Goal: Task Accomplishment & Management: Complete application form

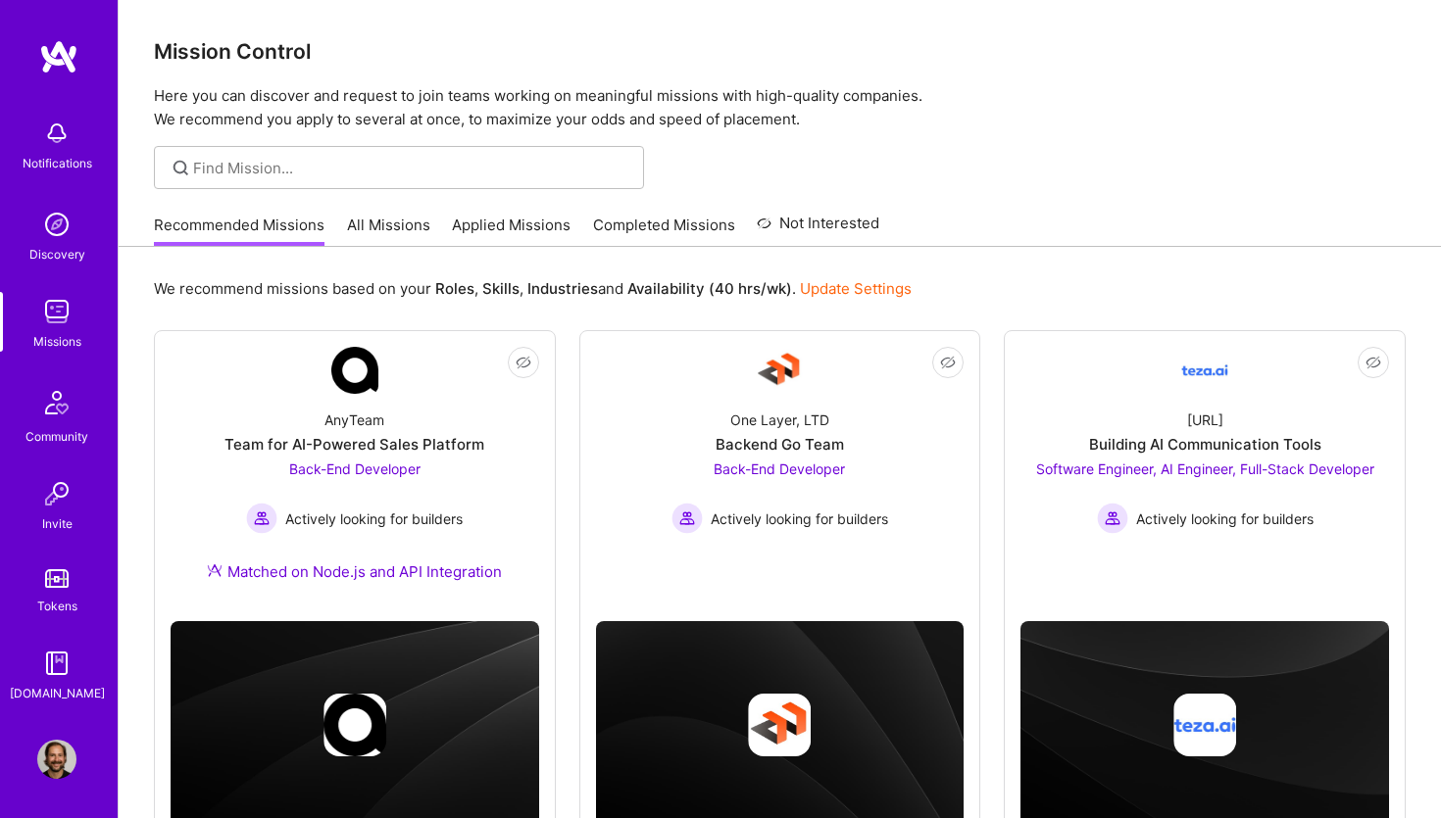
click at [60, 142] on img at bounding box center [56, 133] width 39 height 39
click at [65, 231] on img at bounding box center [56, 224] width 39 height 39
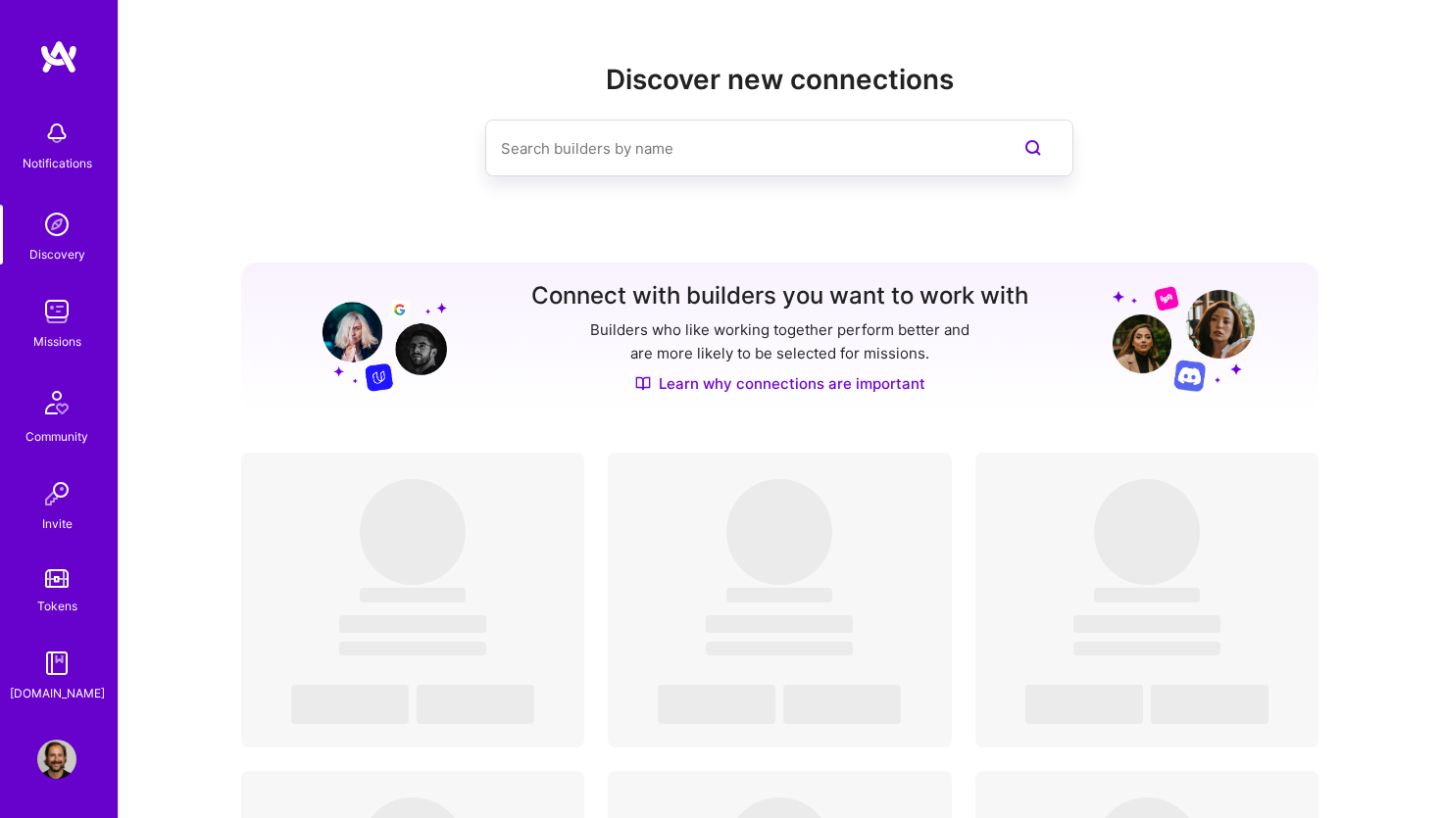
click at [50, 317] on img at bounding box center [56, 311] width 39 height 39
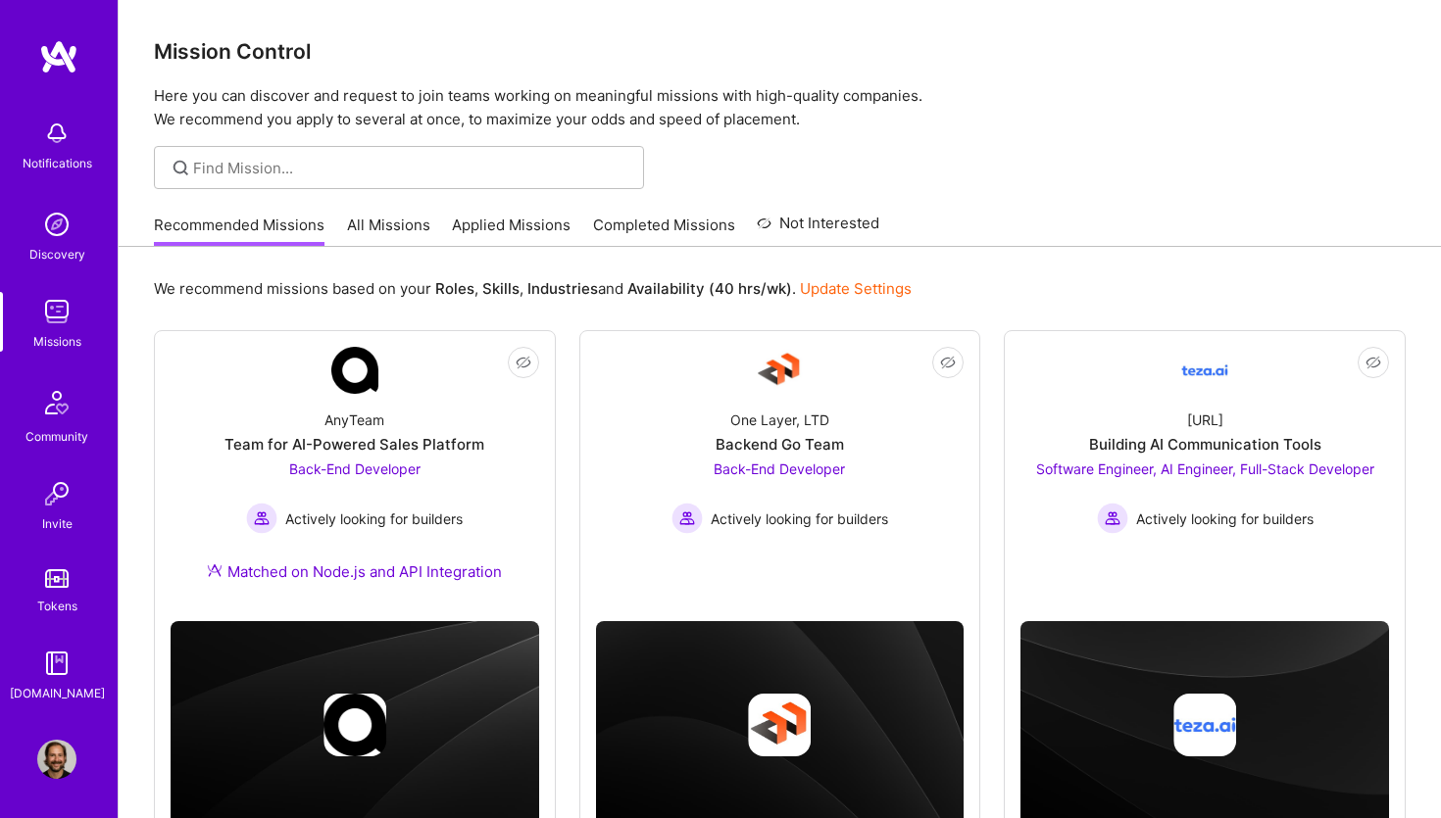
click at [56, 758] on img at bounding box center [56, 759] width 39 height 39
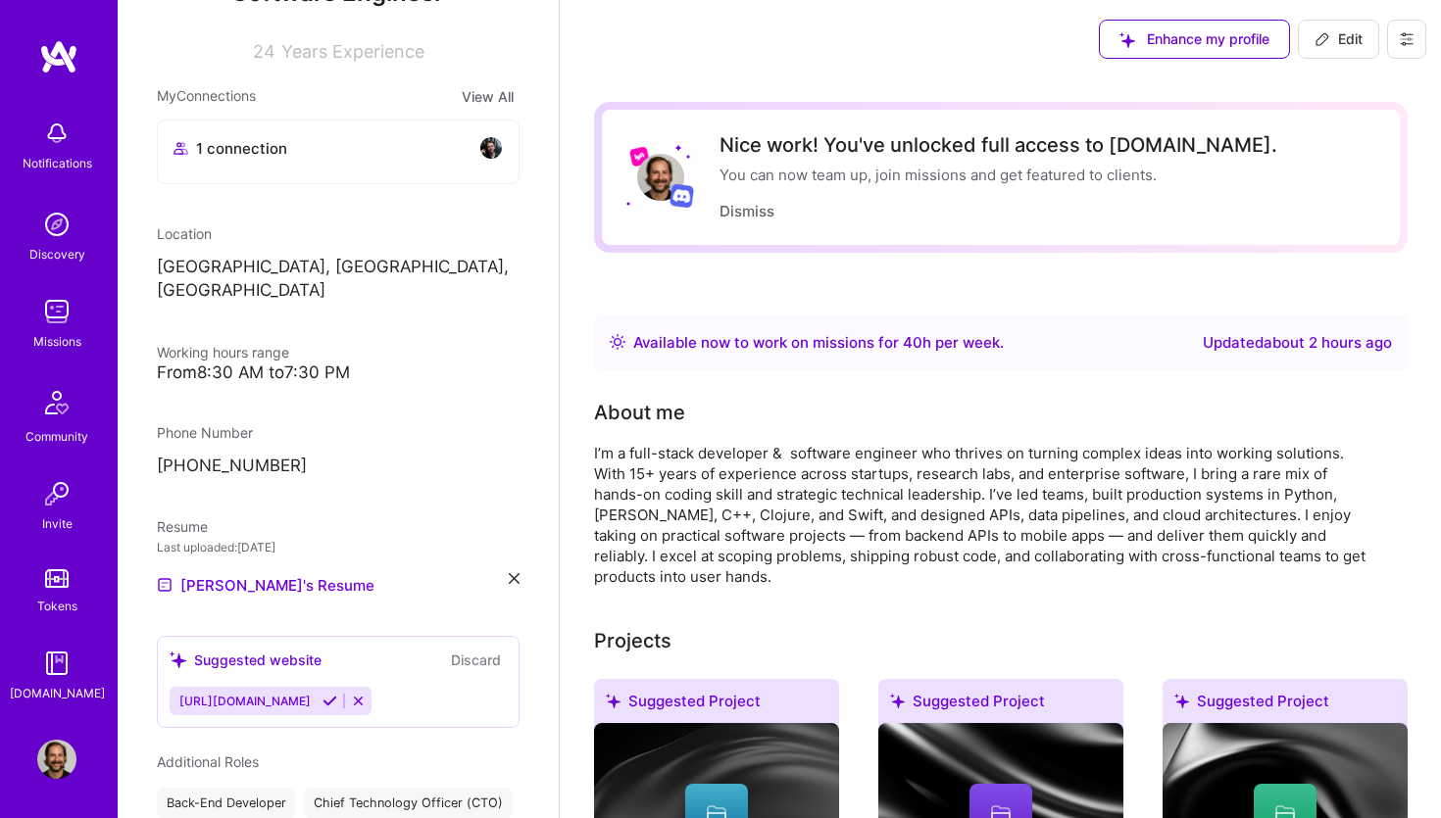
scroll to position [278, 0]
click at [36, 307] on link "Missions" at bounding box center [57, 322] width 122 height 60
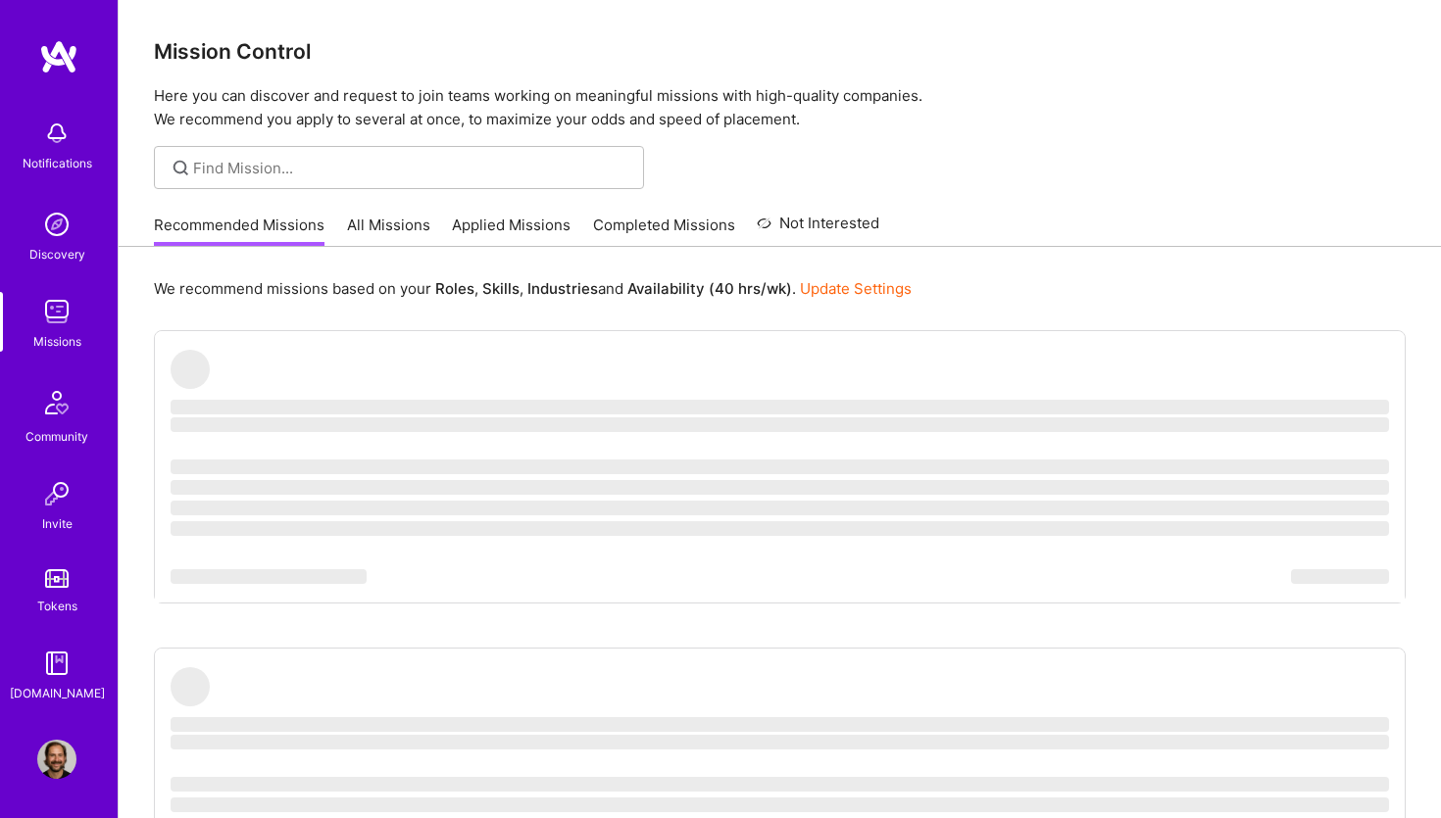
click at [501, 230] on link "Applied Missions" at bounding box center [511, 231] width 119 height 32
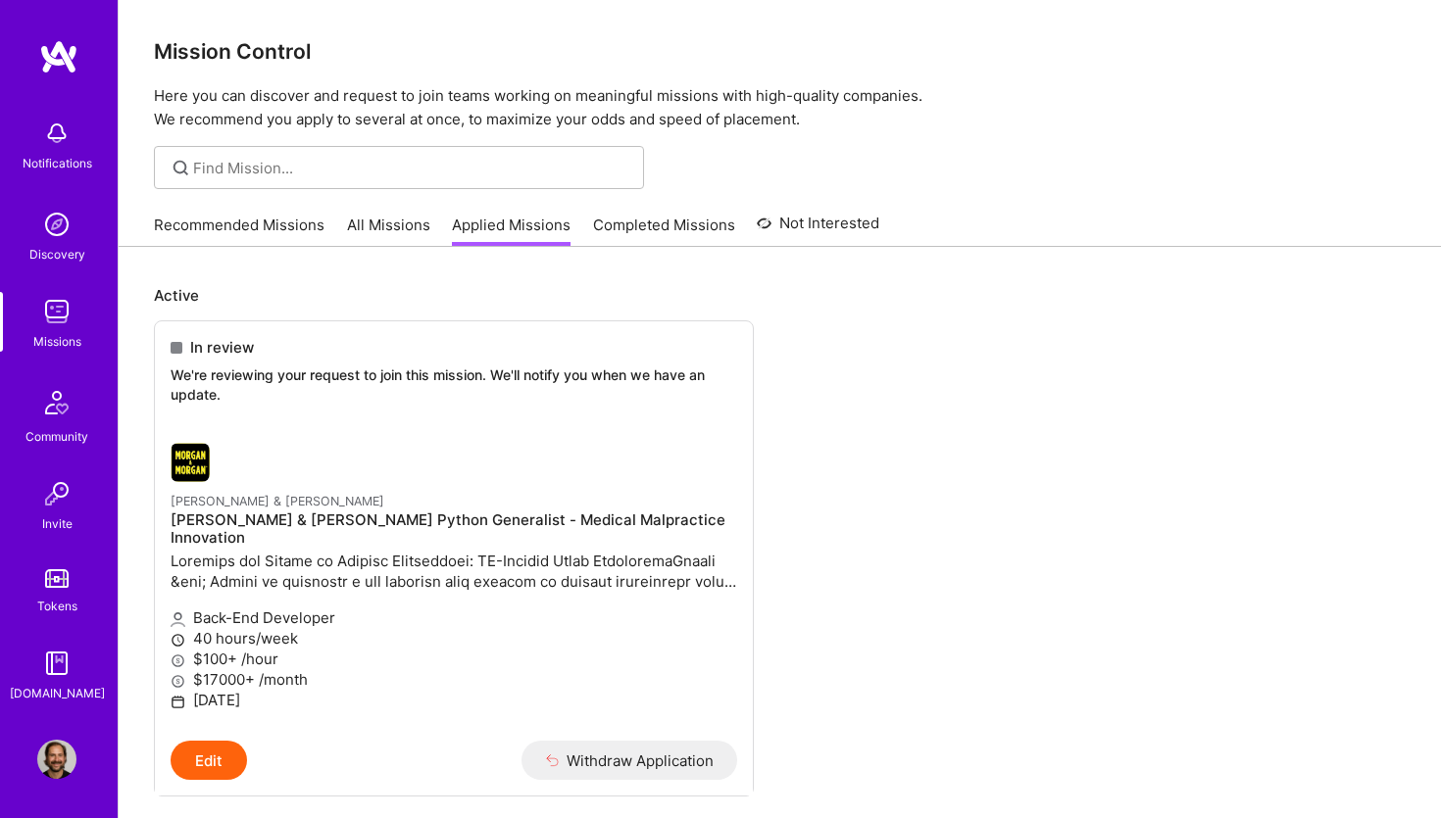
click at [259, 225] on link "Recommended Missions" at bounding box center [239, 231] width 171 height 32
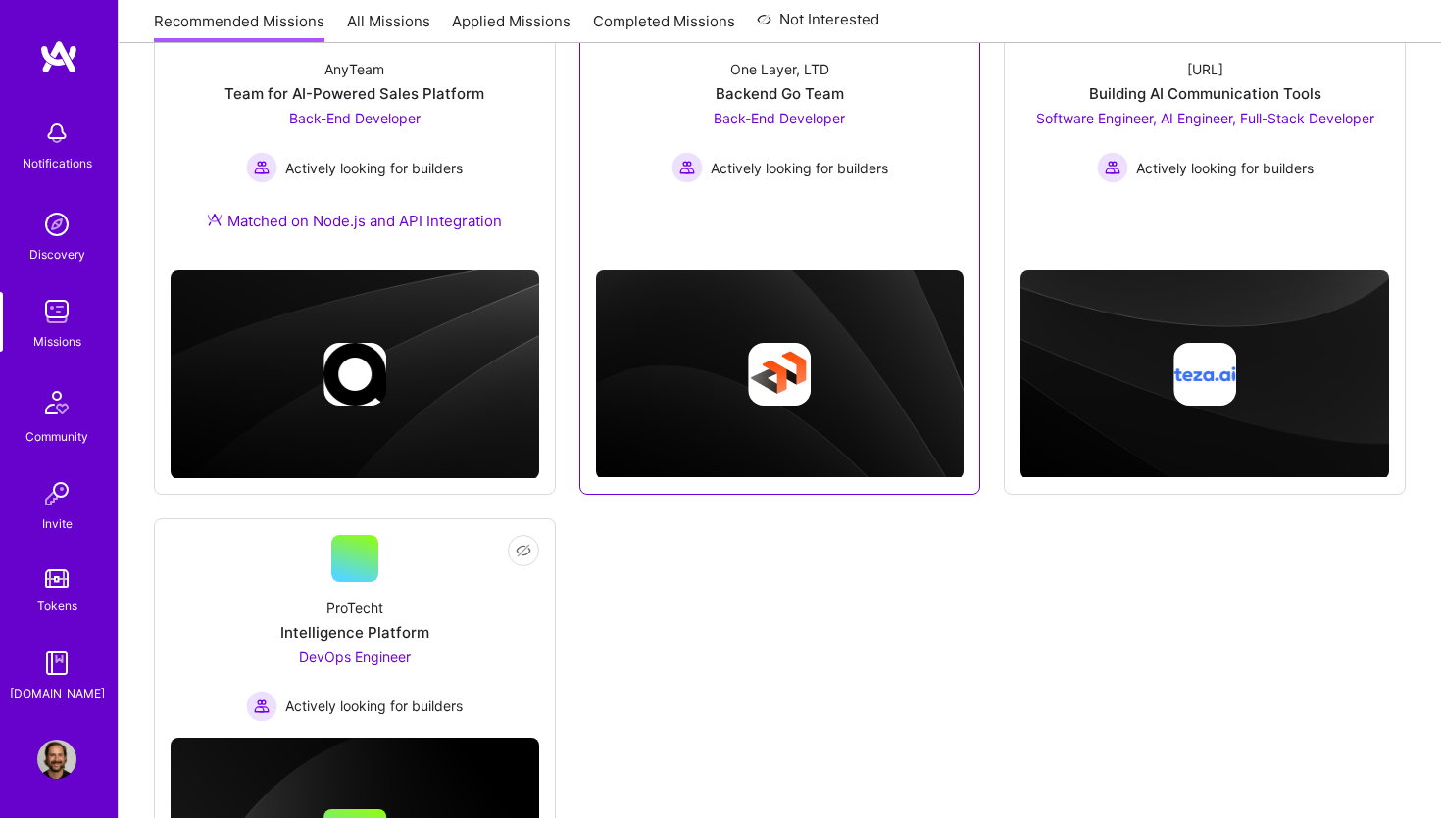
scroll to position [355, 0]
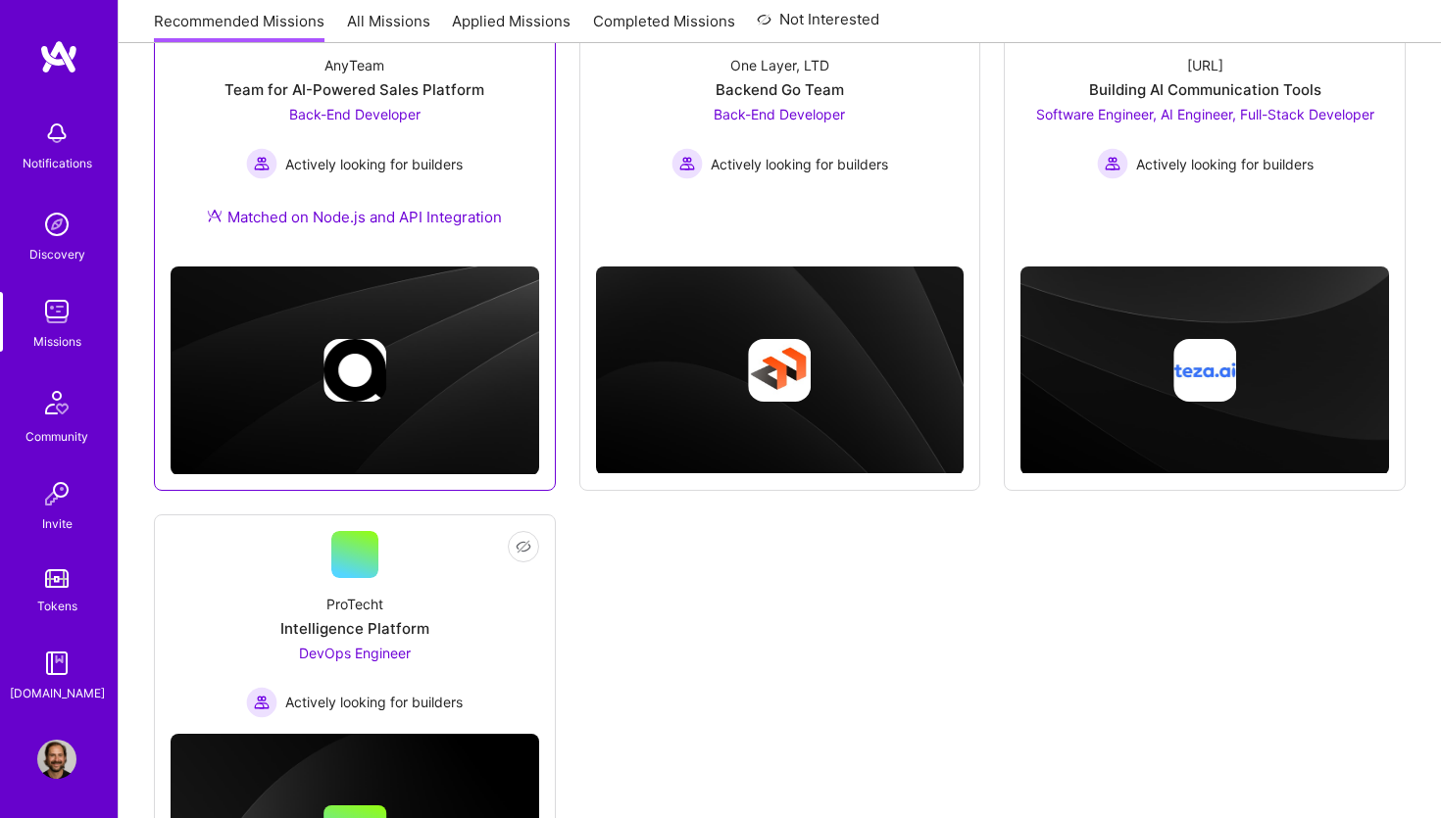
click at [333, 218] on div "Matched on Node.js and API Integration" at bounding box center [354, 217] width 295 height 21
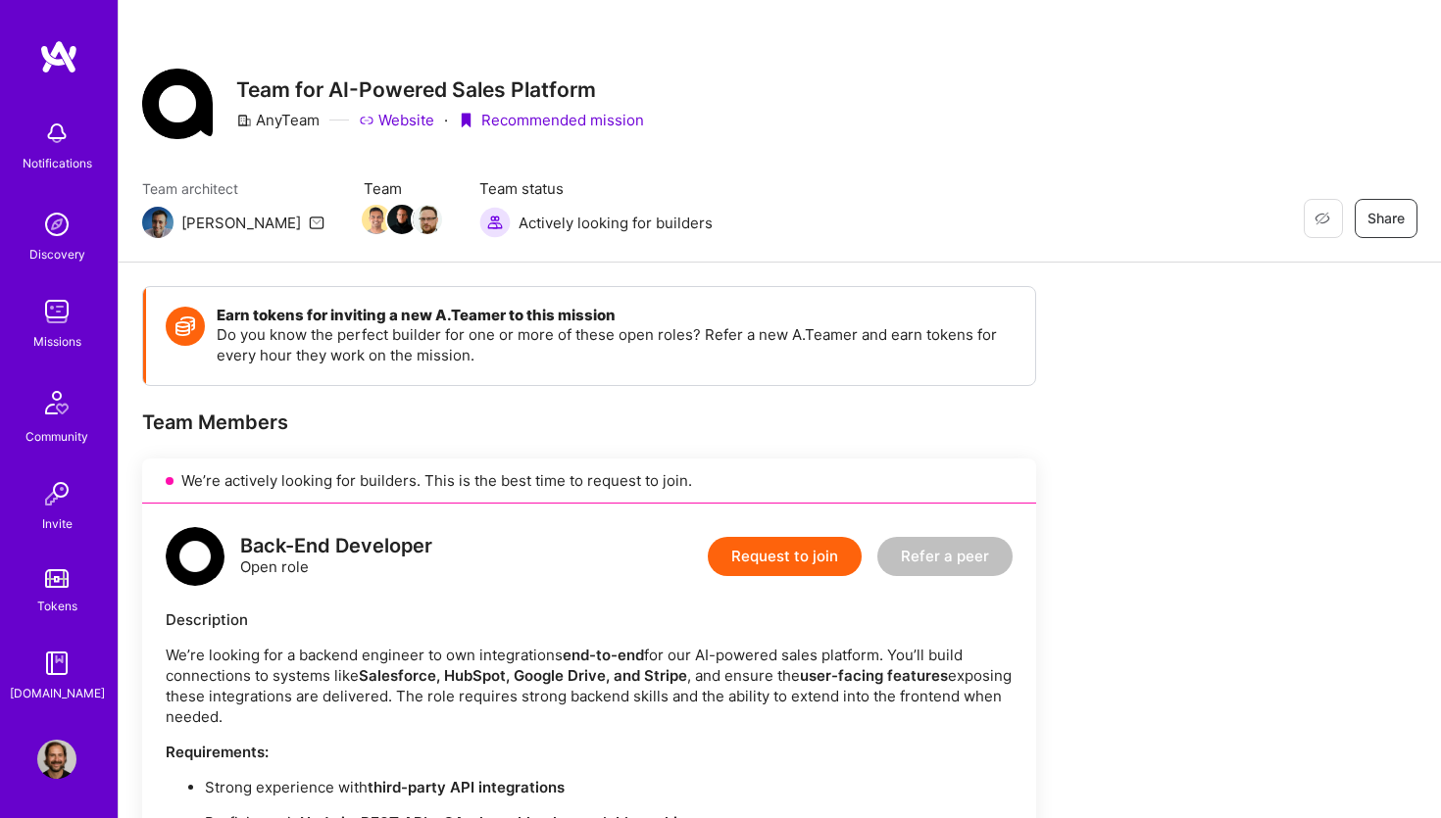
scroll to position [242, 0]
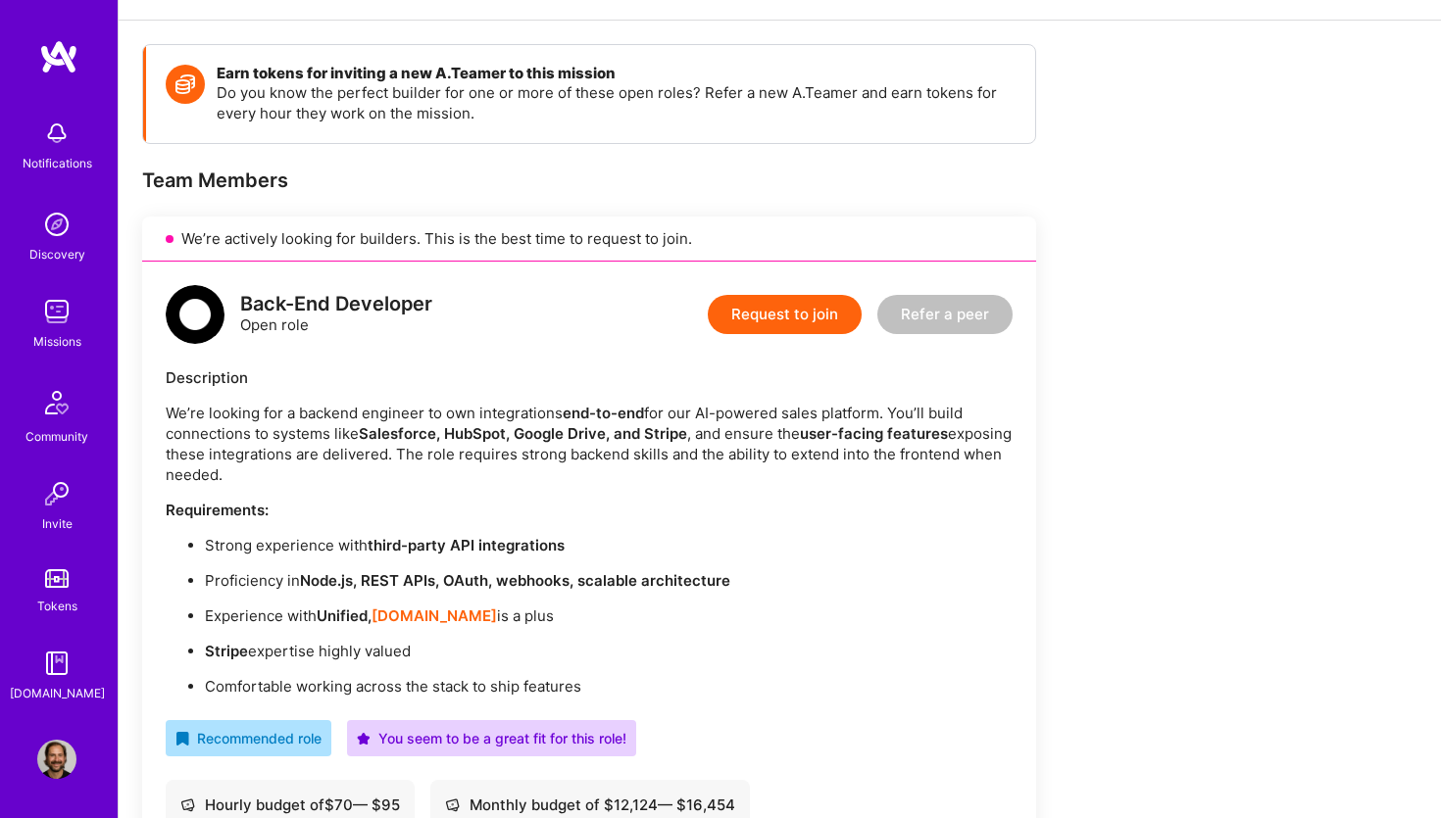
click at [823, 319] on button "Request to join" at bounding box center [785, 314] width 154 height 39
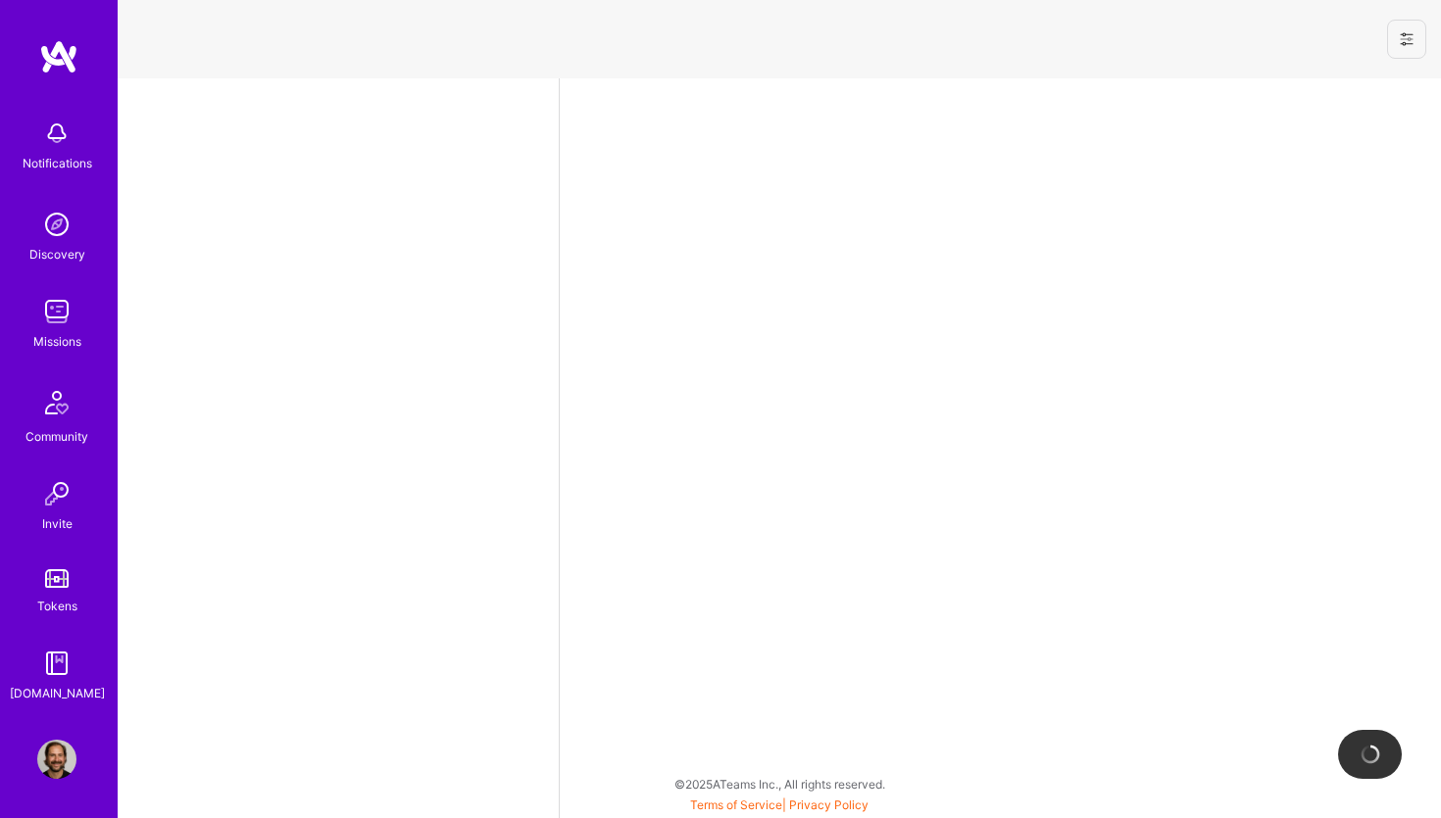
select select "NL"
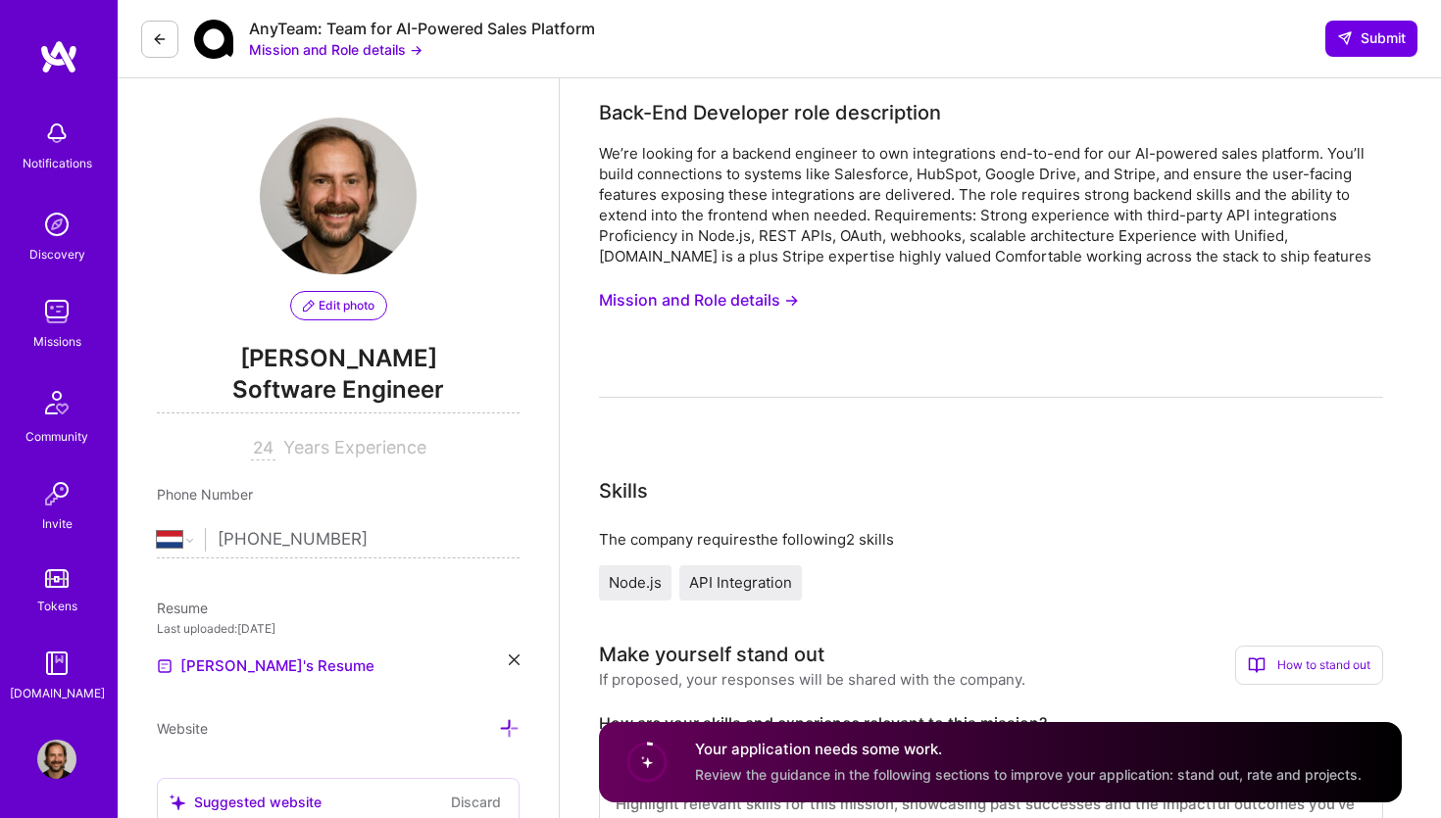
click at [758, 300] on button "Mission and Role details →" at bounding box center [699, 300] width 200 height 36
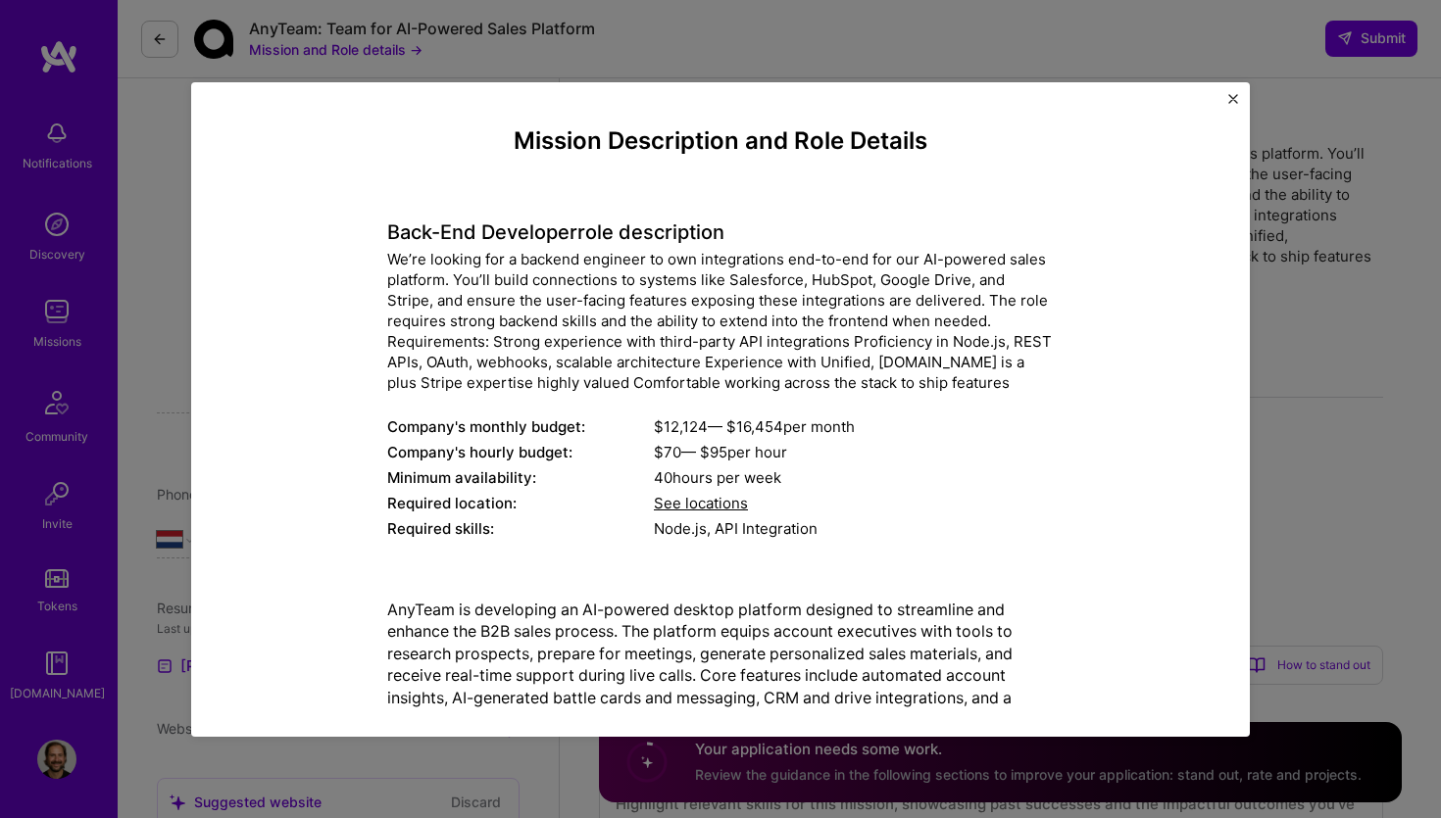
scroll to position [99, 0]
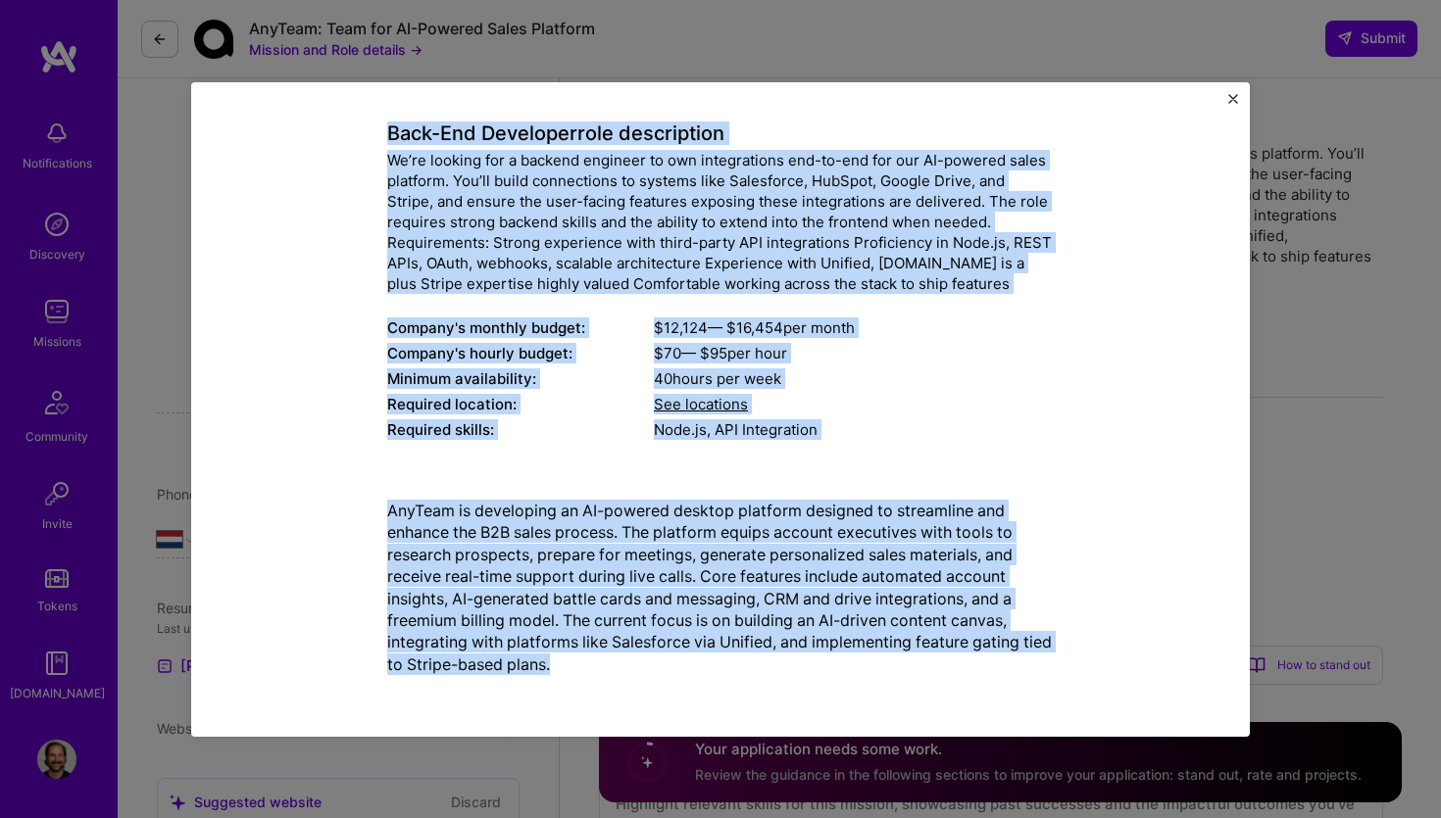
drag, startPoint x: 386, startPoint y: 230, endPoint x: 732, endPoint y: 668, distance: 558.3
click at [732, 668] on div "Mission Description and Role Details Back-End Developer role description We’re …" at bounding box center [720, 360] width 968 height 664
copy div "Back-End Developer role description We’re looking for a backend engineer to own…"
click at [1233, 97] on img "Close" at bounding box center [1233, 99] width 10 height 10
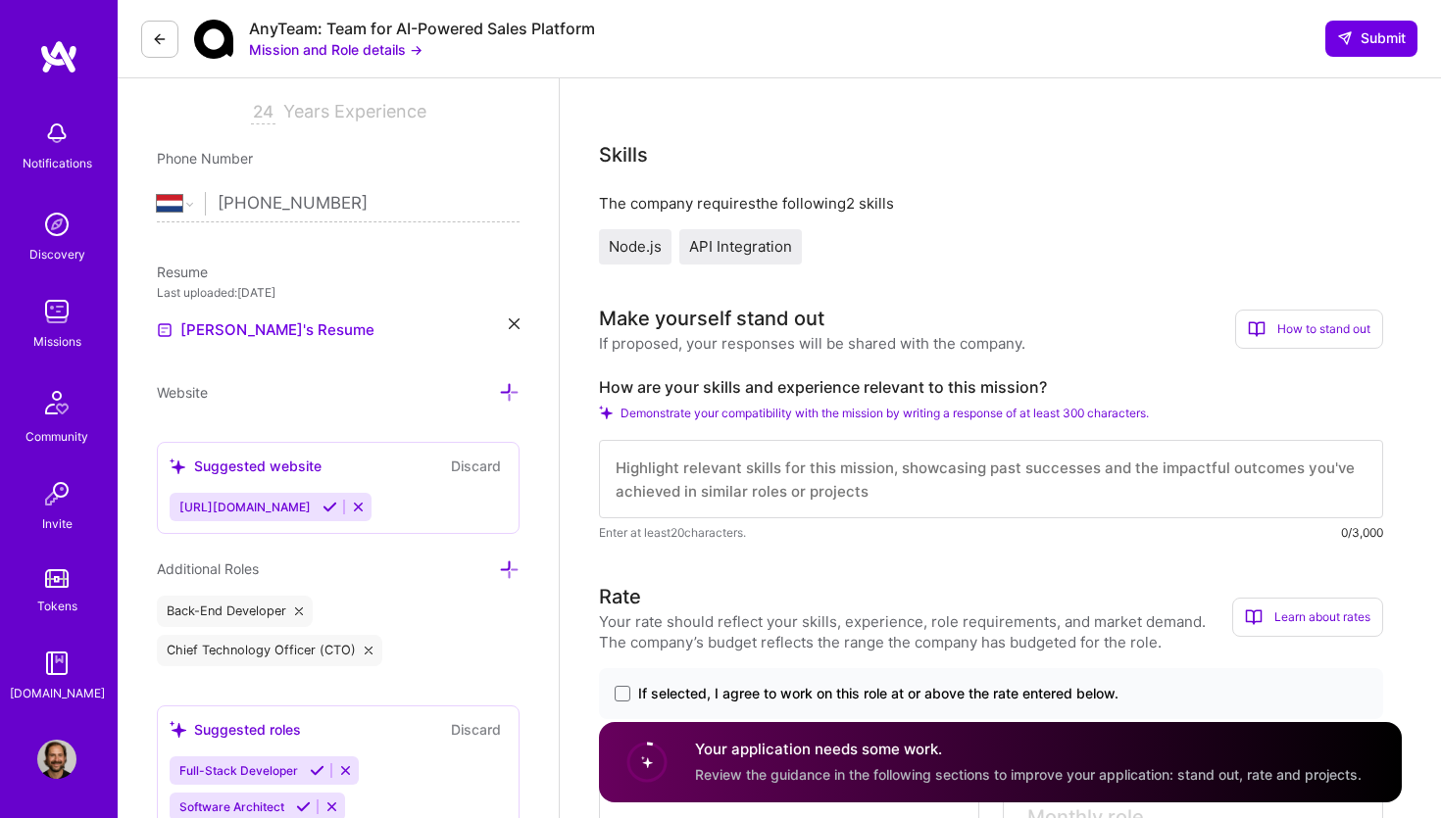
scroll to position [469, 0]
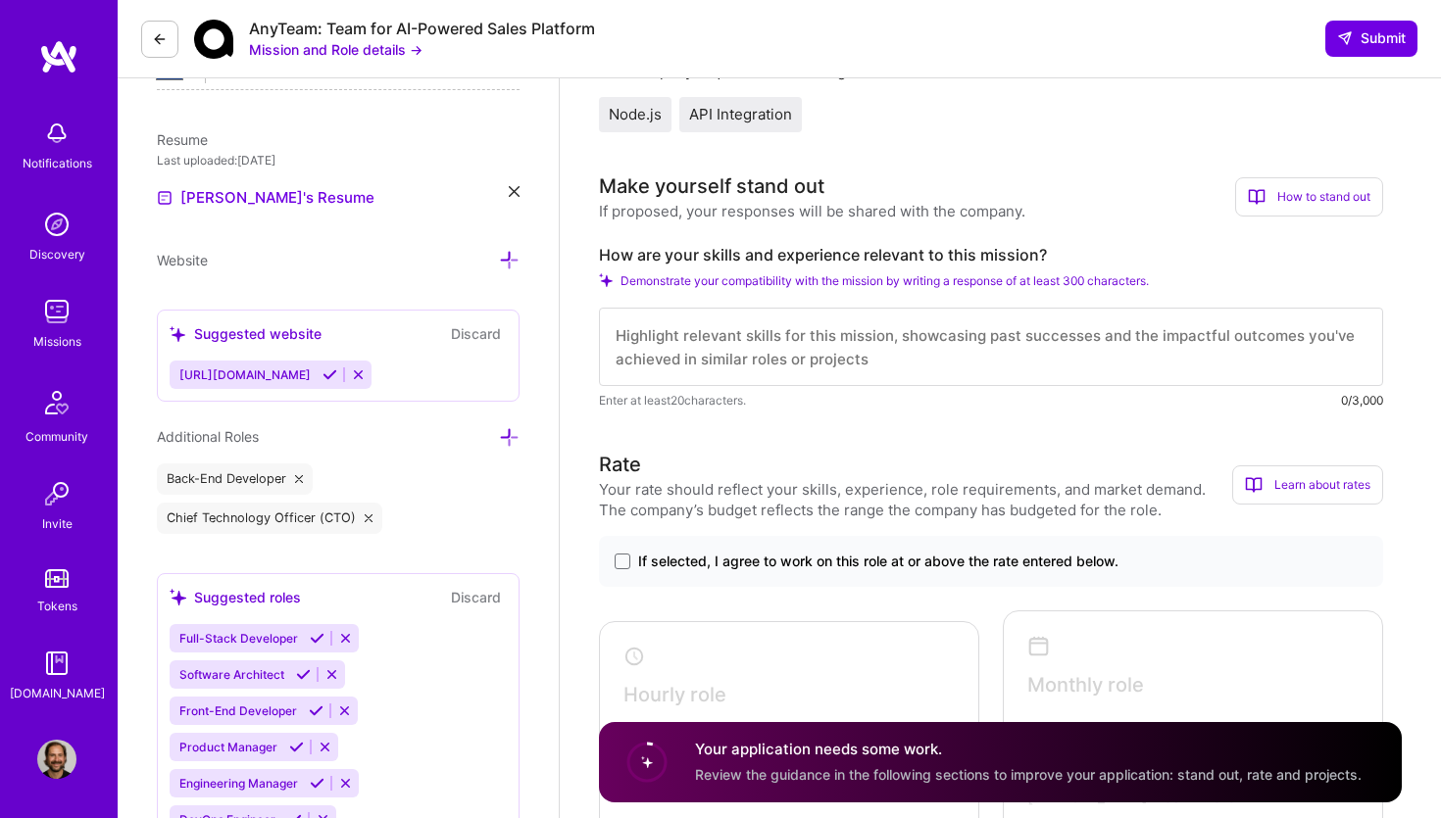
click at [767, 258] on label "How are your skills and experience relevant to this mission?" at bounding box center [991, 255] width 784 height 21
click at [718, 351] on textarea at bounding box center [991, 347] width 784 height 78
paste textarea "I have strong experience building backend systems with a focus on third-party i…"
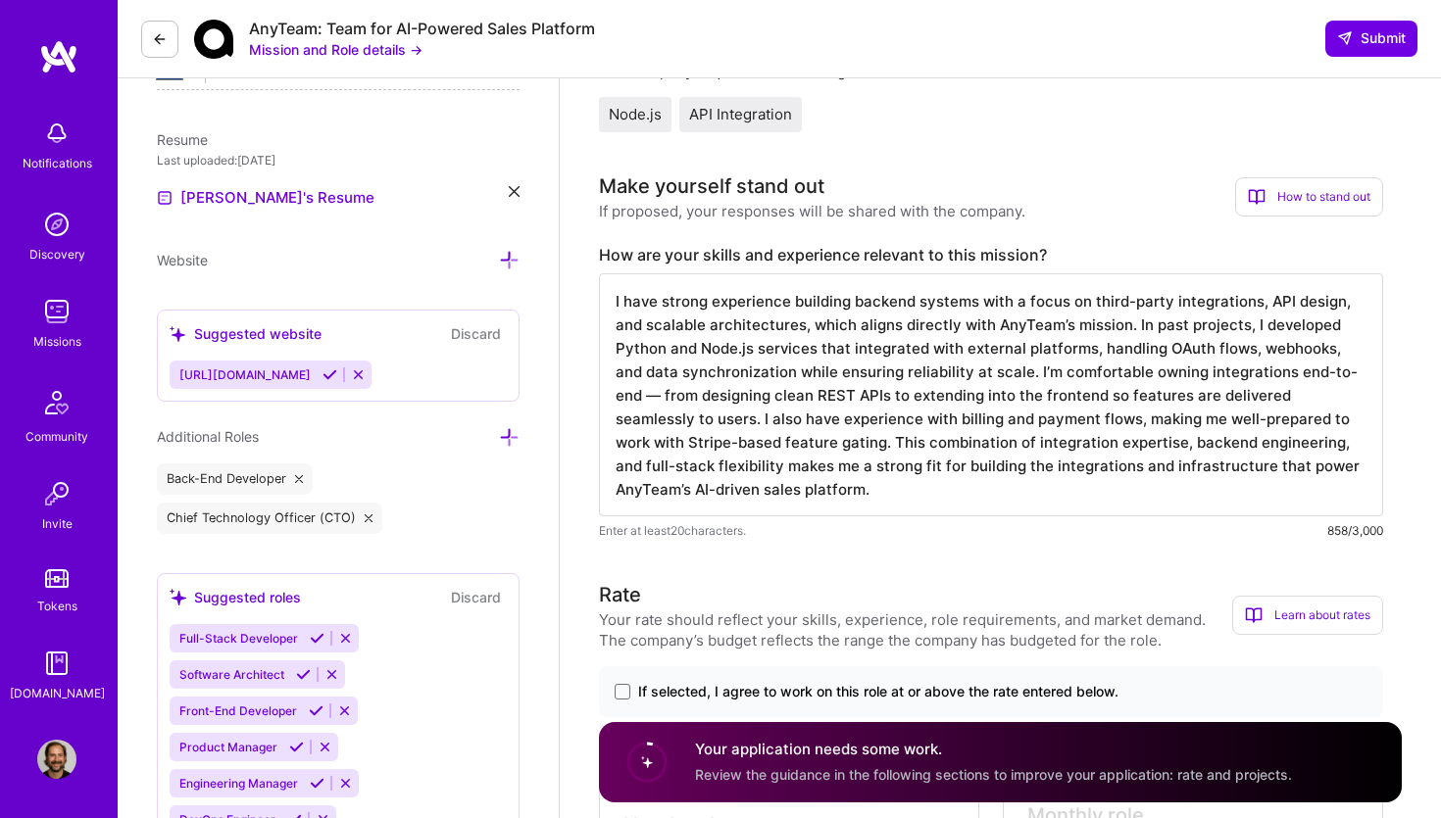
drag, startPoint x: 659, startPoint y: 420, endPoint x: 766, endPoint y: 441, distance: 108.8
click at [766, 441] on textarea "I have strong experience building backend systems with a focus on third-party i…" at bounding box center [991, 394] width 784 height 243
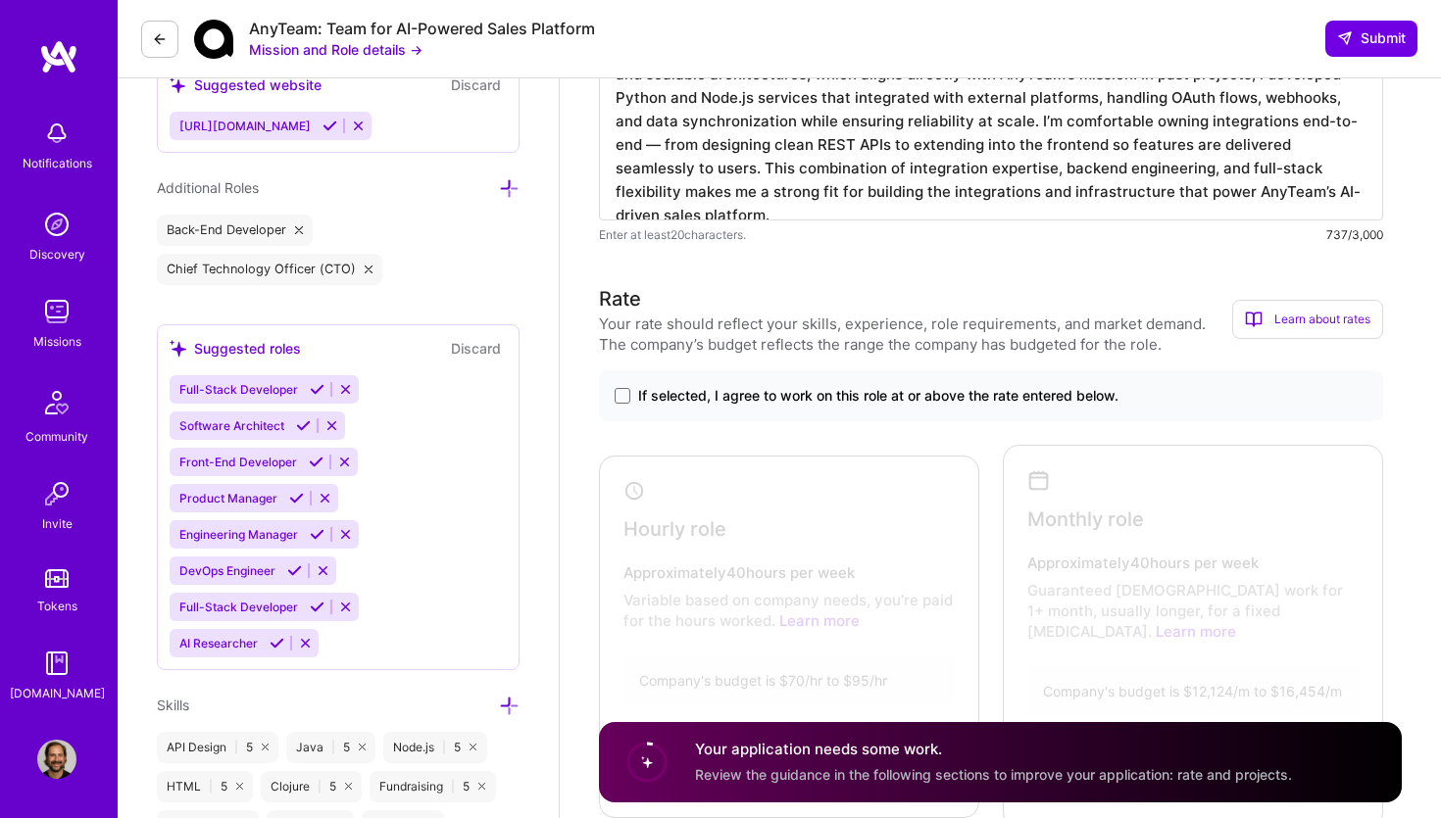
scroll to position [718, 0]
type textarea "I have strong experience building backend systems with a focus on third-party i…"
click at [625, 401] on span at bounding box center [623, 395] width 16 height 16
click at [0, 0] on input "If selected, I agree to work on this role at or above the rate entered below." at bounding box center [0, 0] width 0 height 0
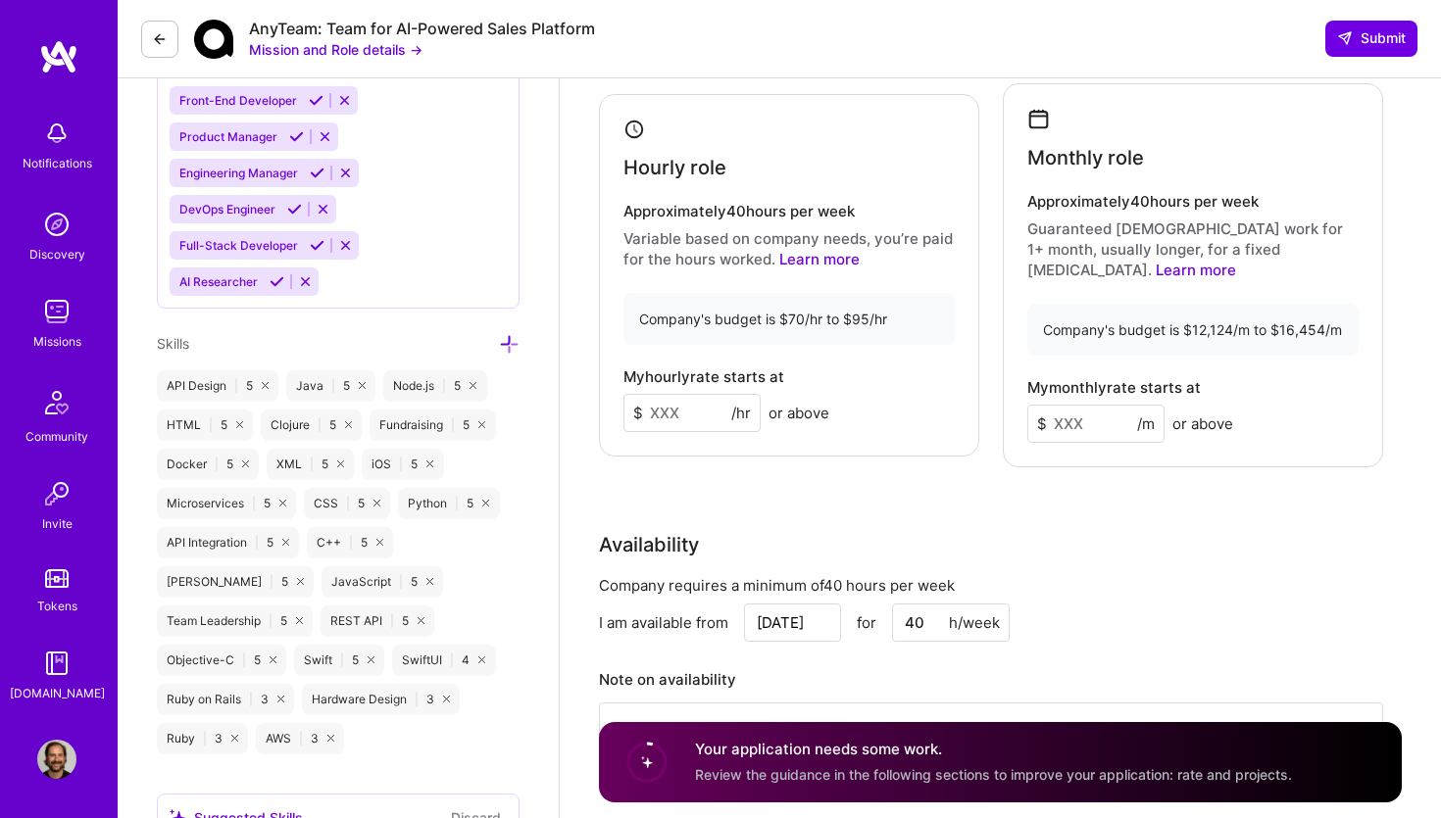
scroll to position [1081, 0]
click at [657, 402] on input at bounding box center [691, 411] width 137 height 38
type input "90"
click at [1065, 407] on input at bounding box center [1095, 422] width 137 height 38
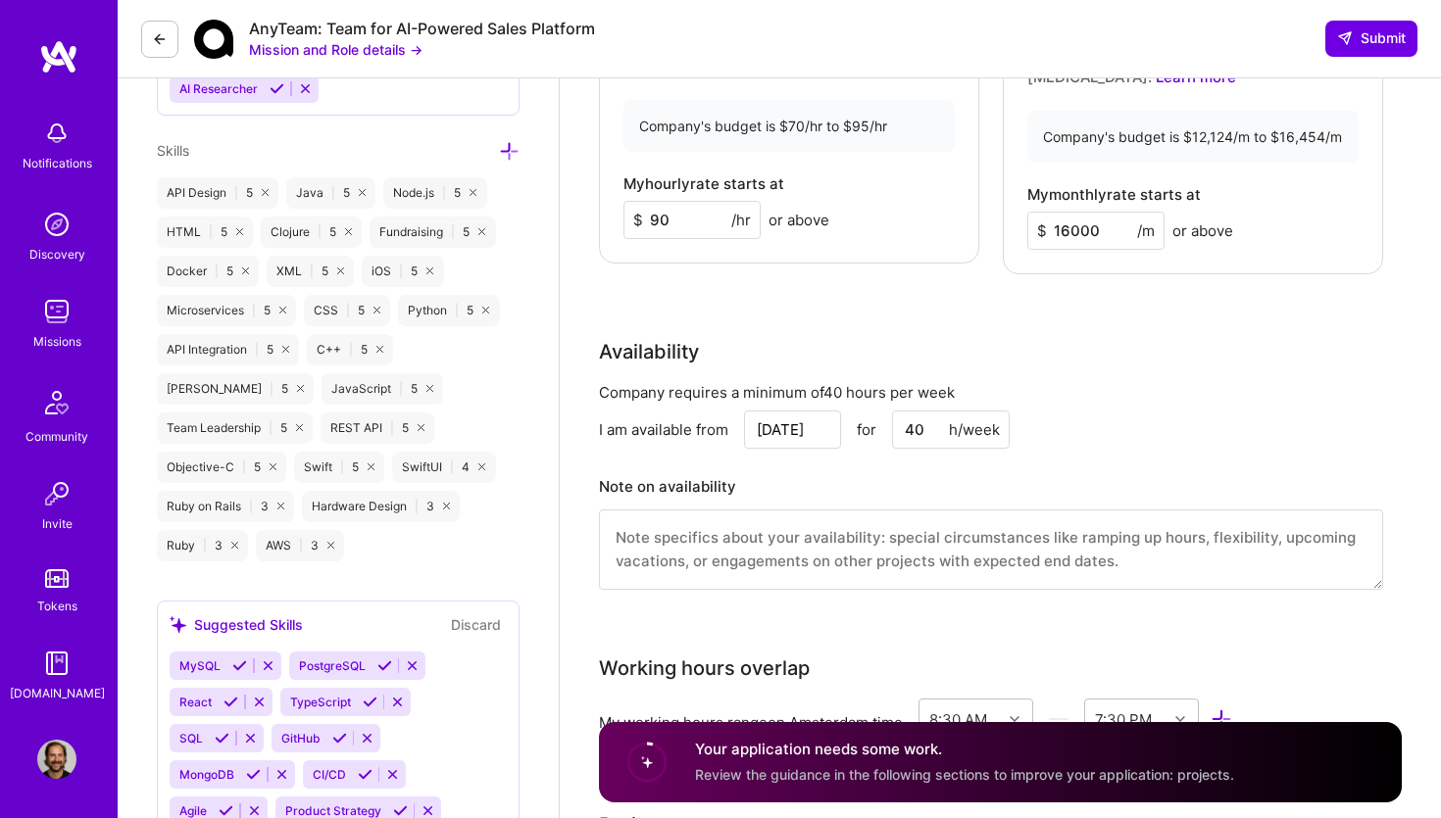
scroll to position [1405, 0]
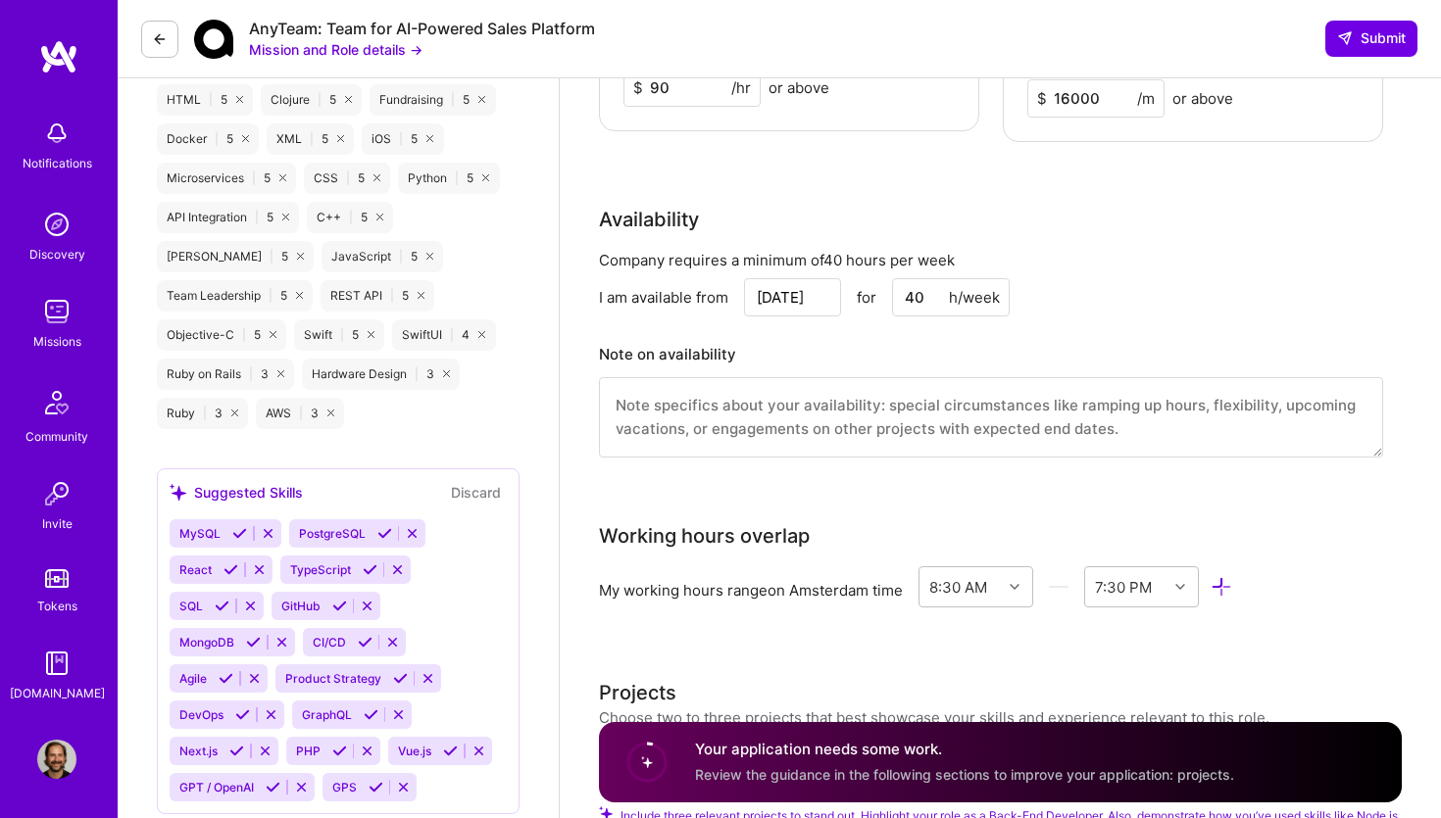
type input "16000"
click at [878, 406] on textarea at bounding box center [991, 417] width 784 height 80
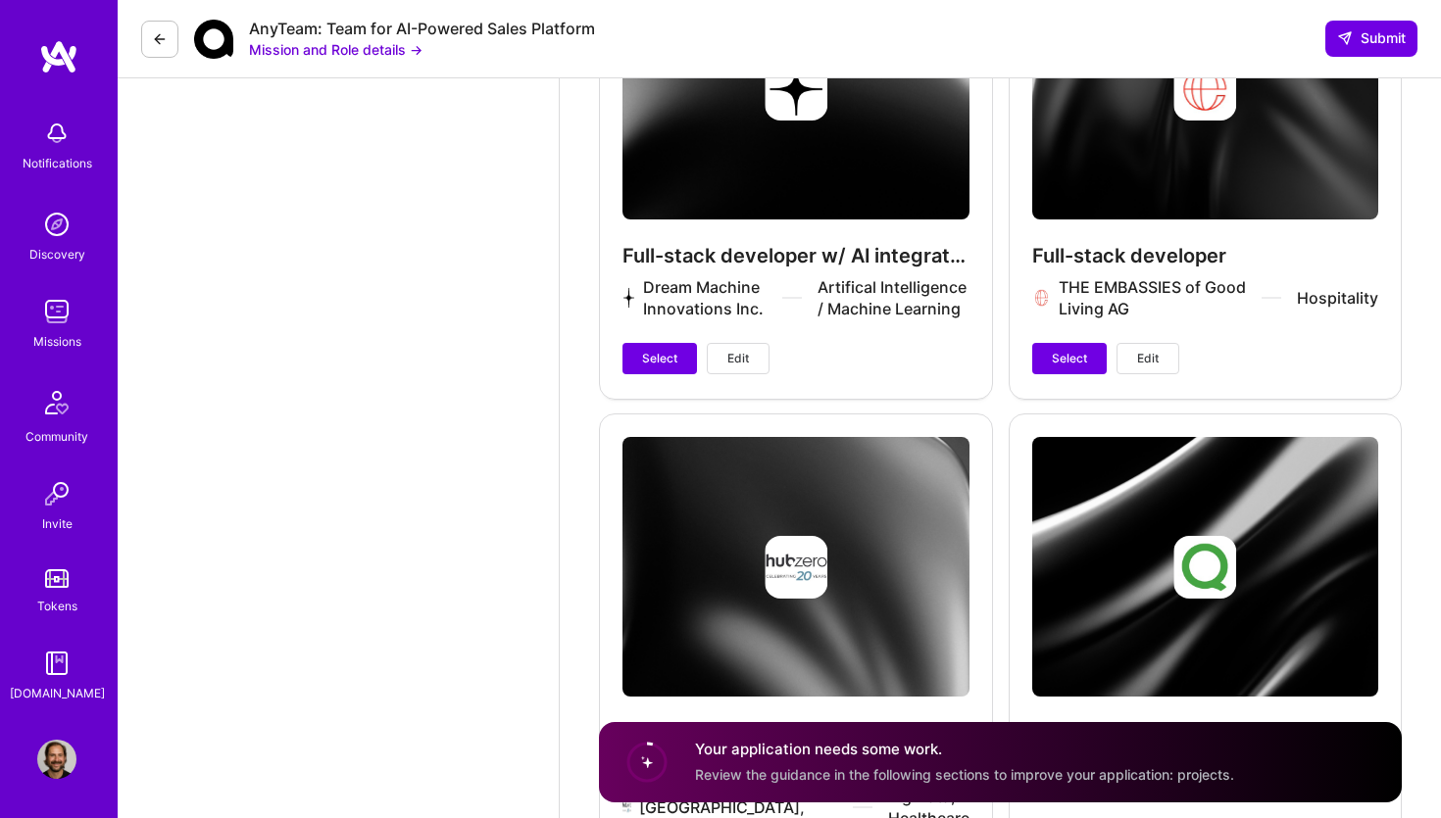
scroll to position [3851, 0]
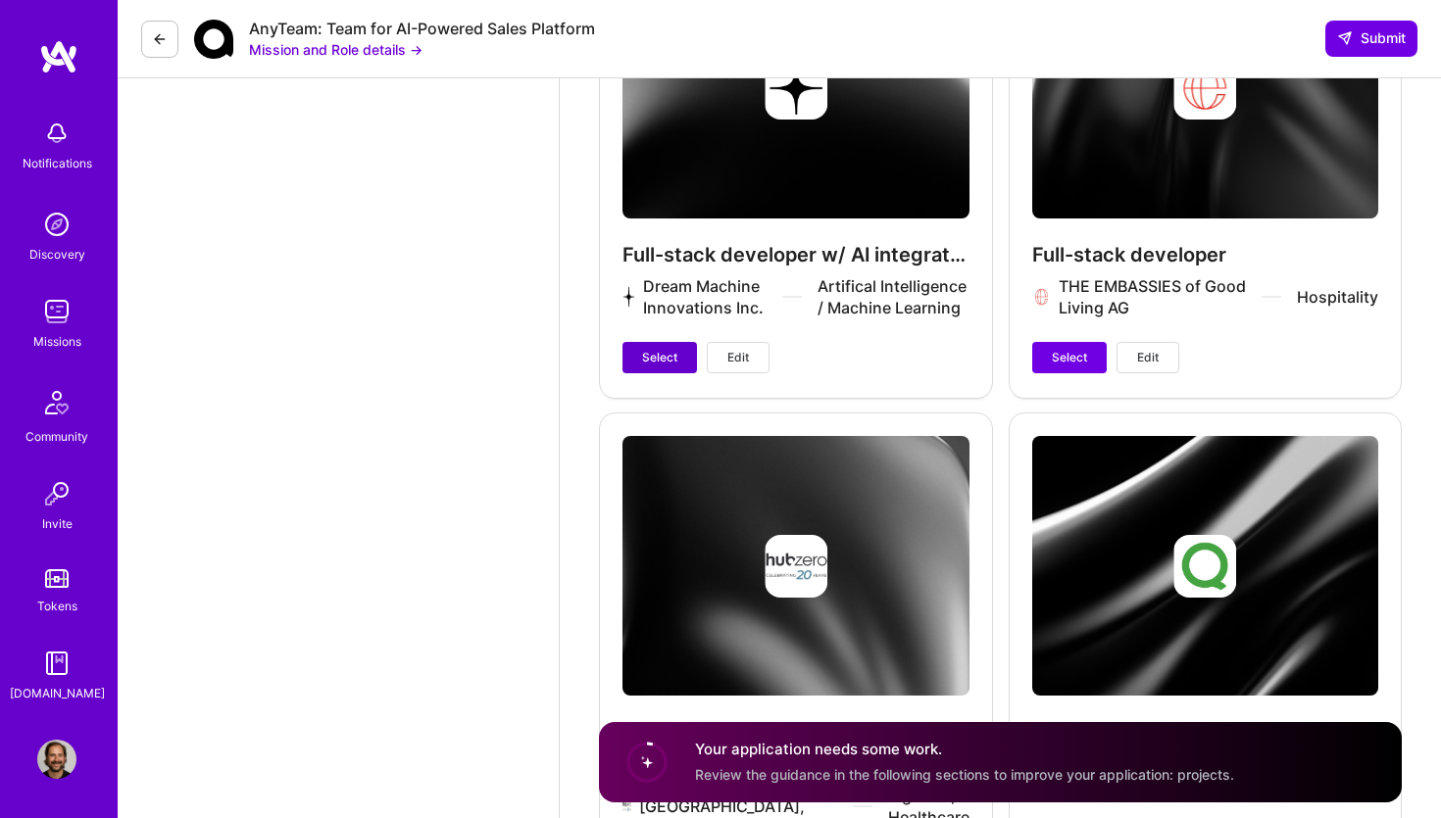
click at [643, 349] on span "Select" at bounding box center [659, 358] width 35 height 18
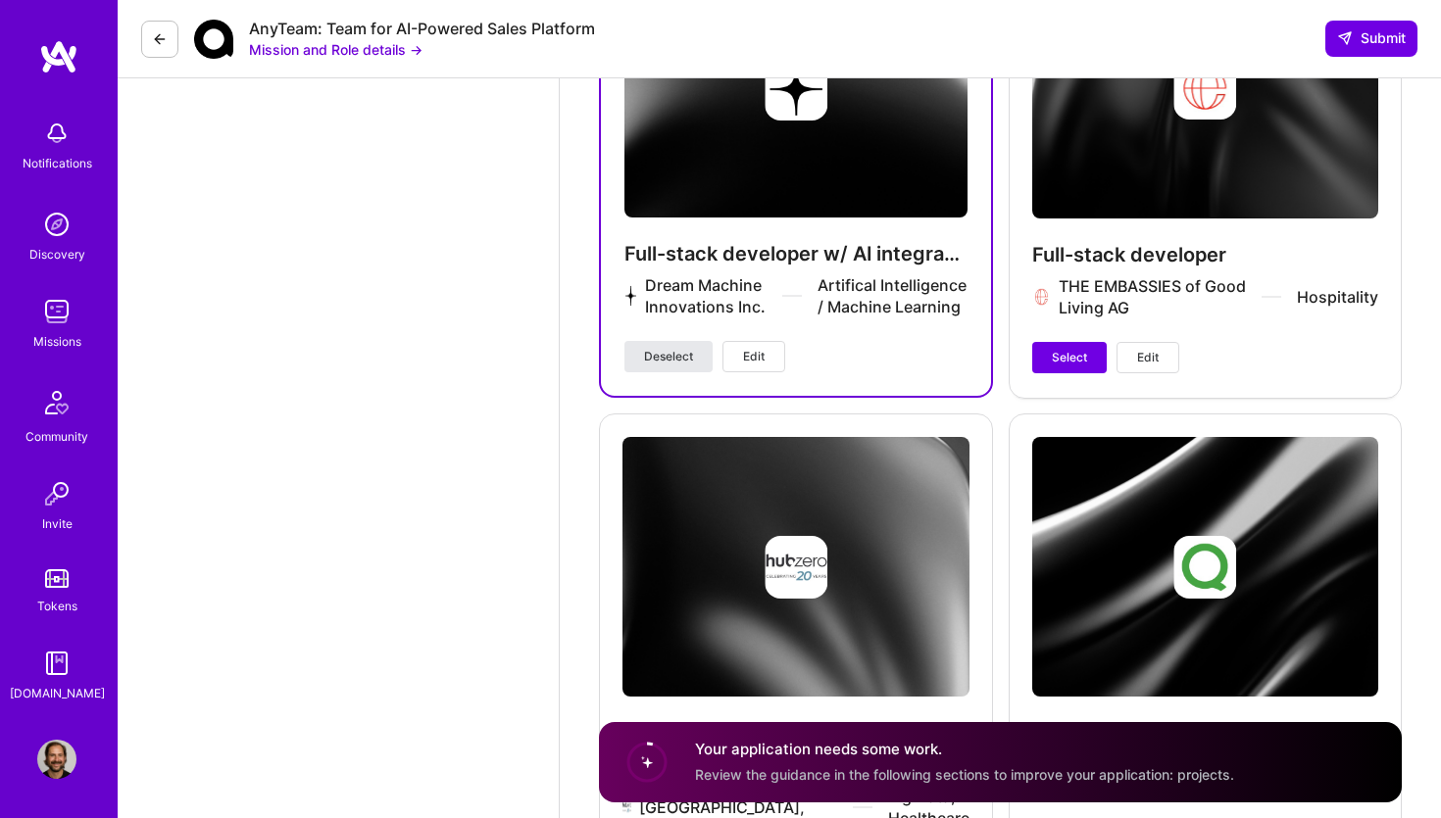
scroll to position [4100, 0]
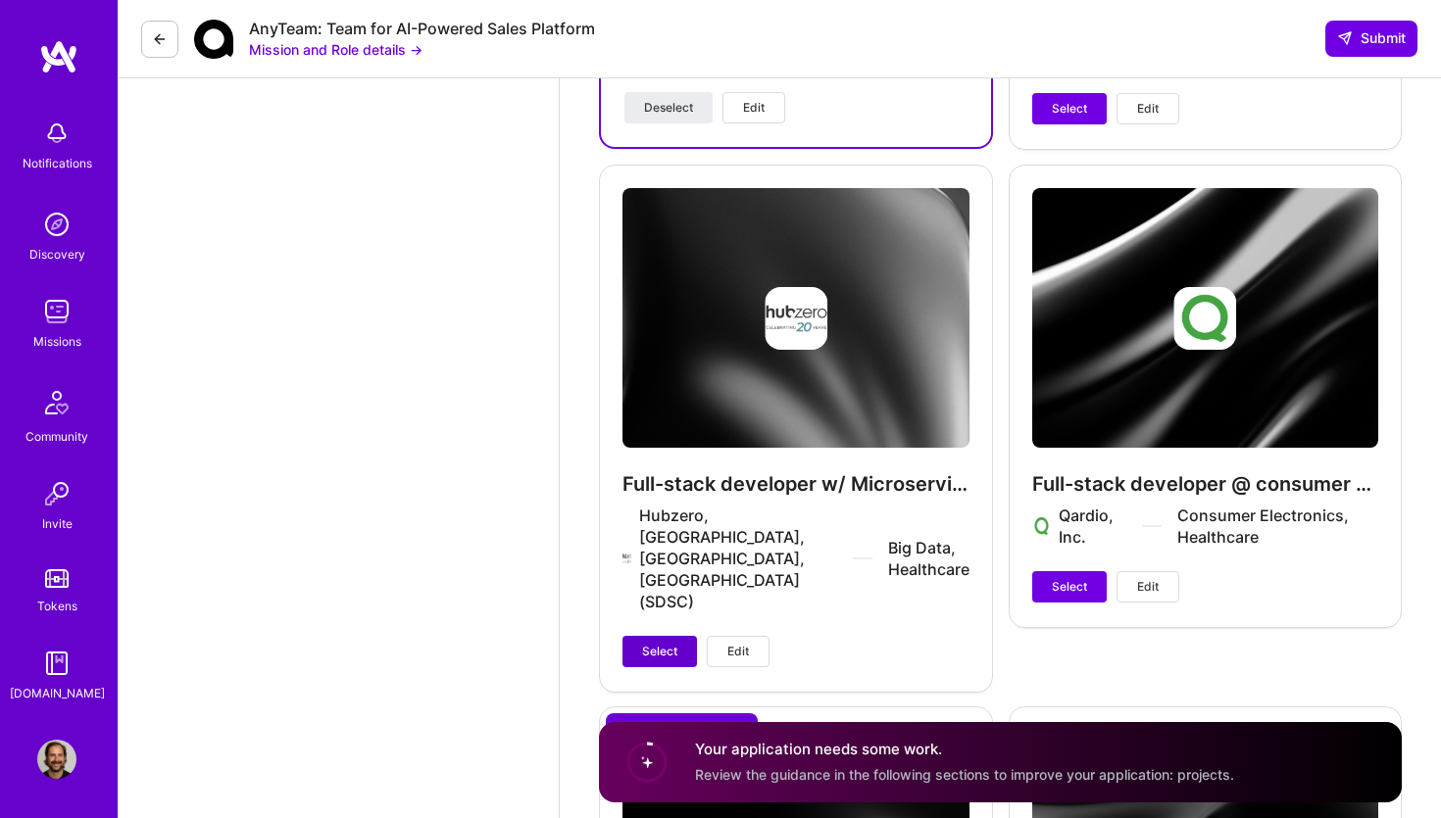
click at [659, 643] on span "Select" at bounding box center [659, 652] width 35 height 18
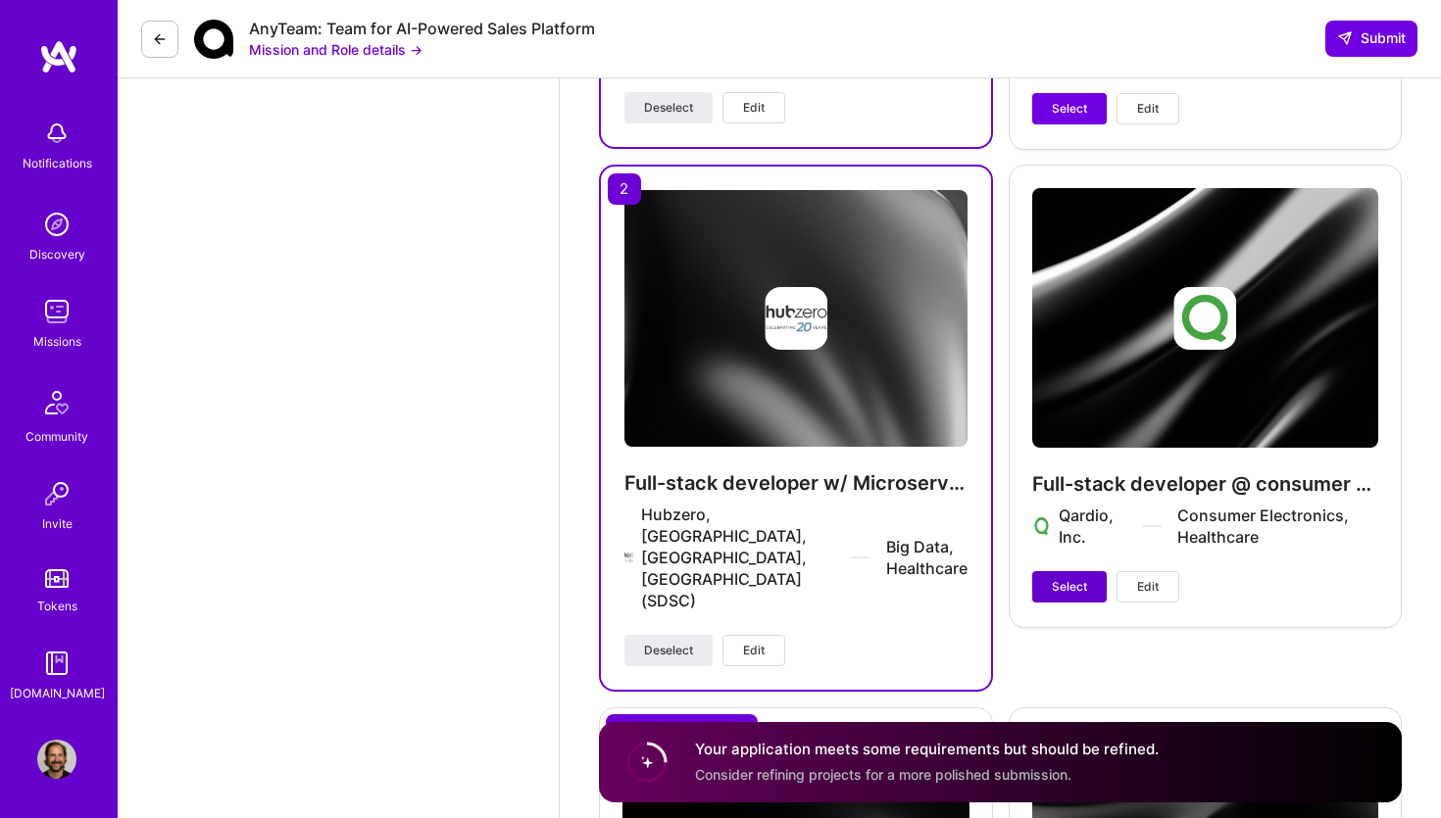
click at [1082, 578] on span "Select" at bounding box center [1069, 587] width 35 height 18
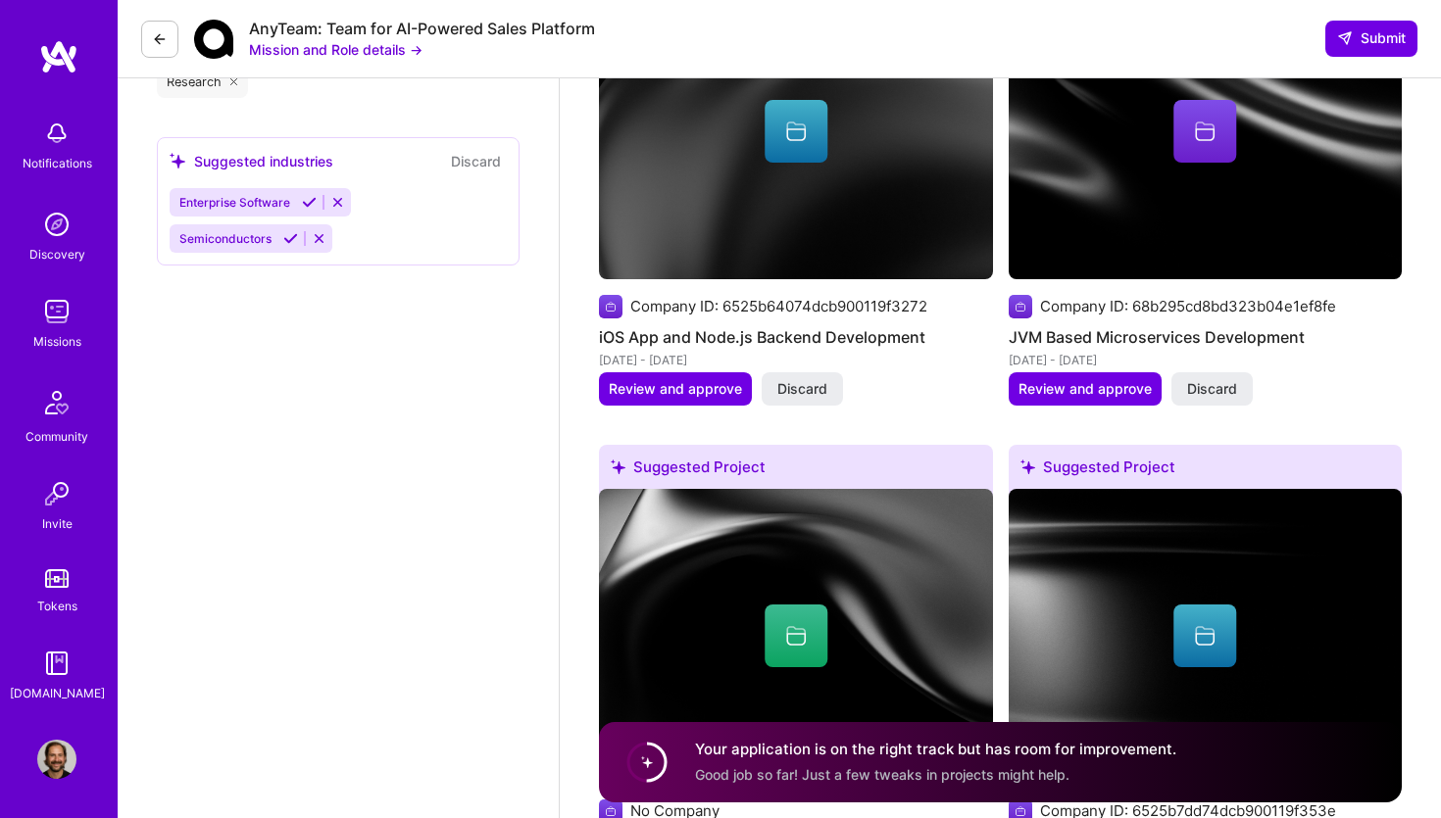
scroll to position [2337, 0]
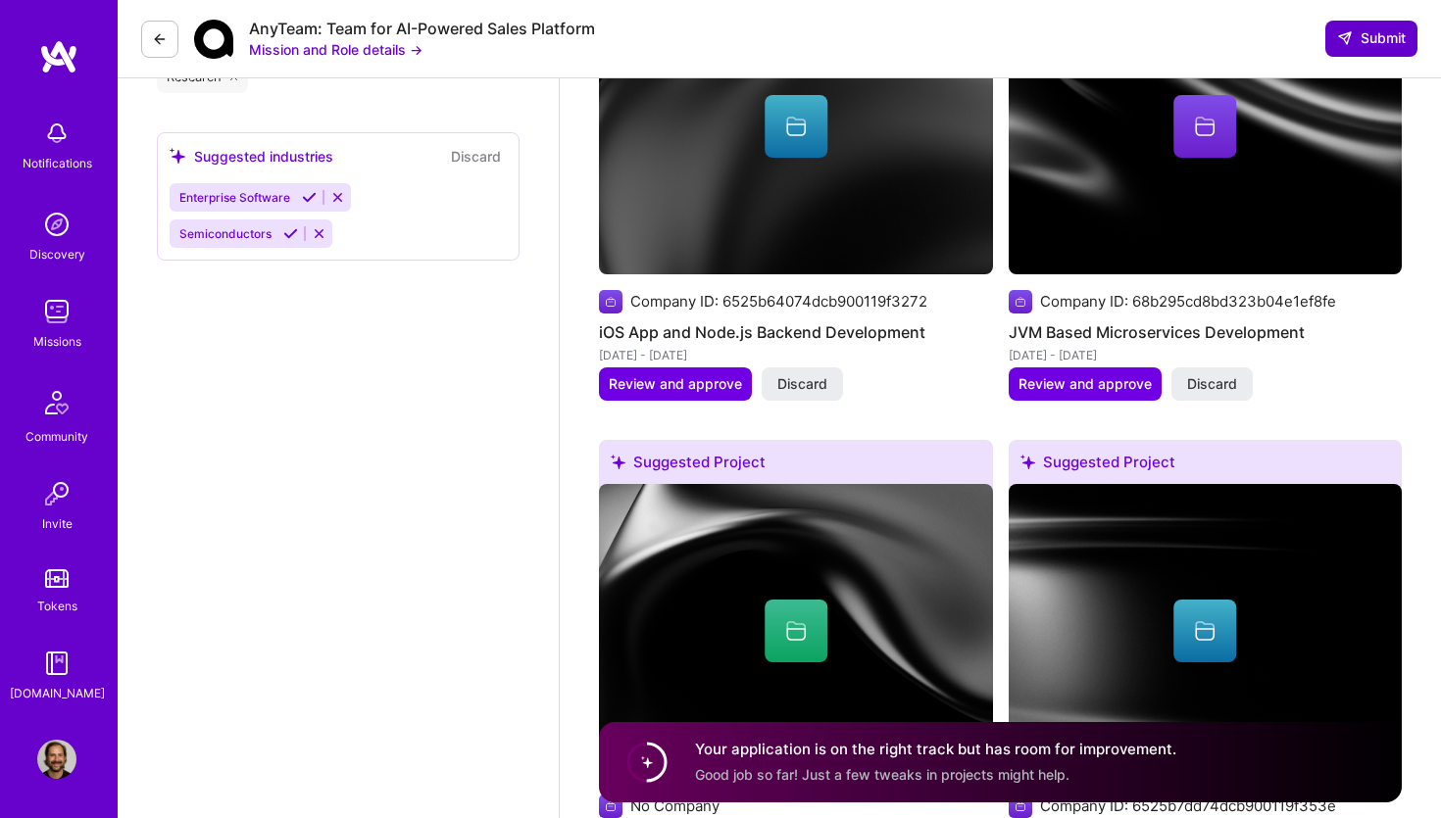
click at [1388, 42] on span "Submit" at bounding box center [1371, 38] width 69 height 20
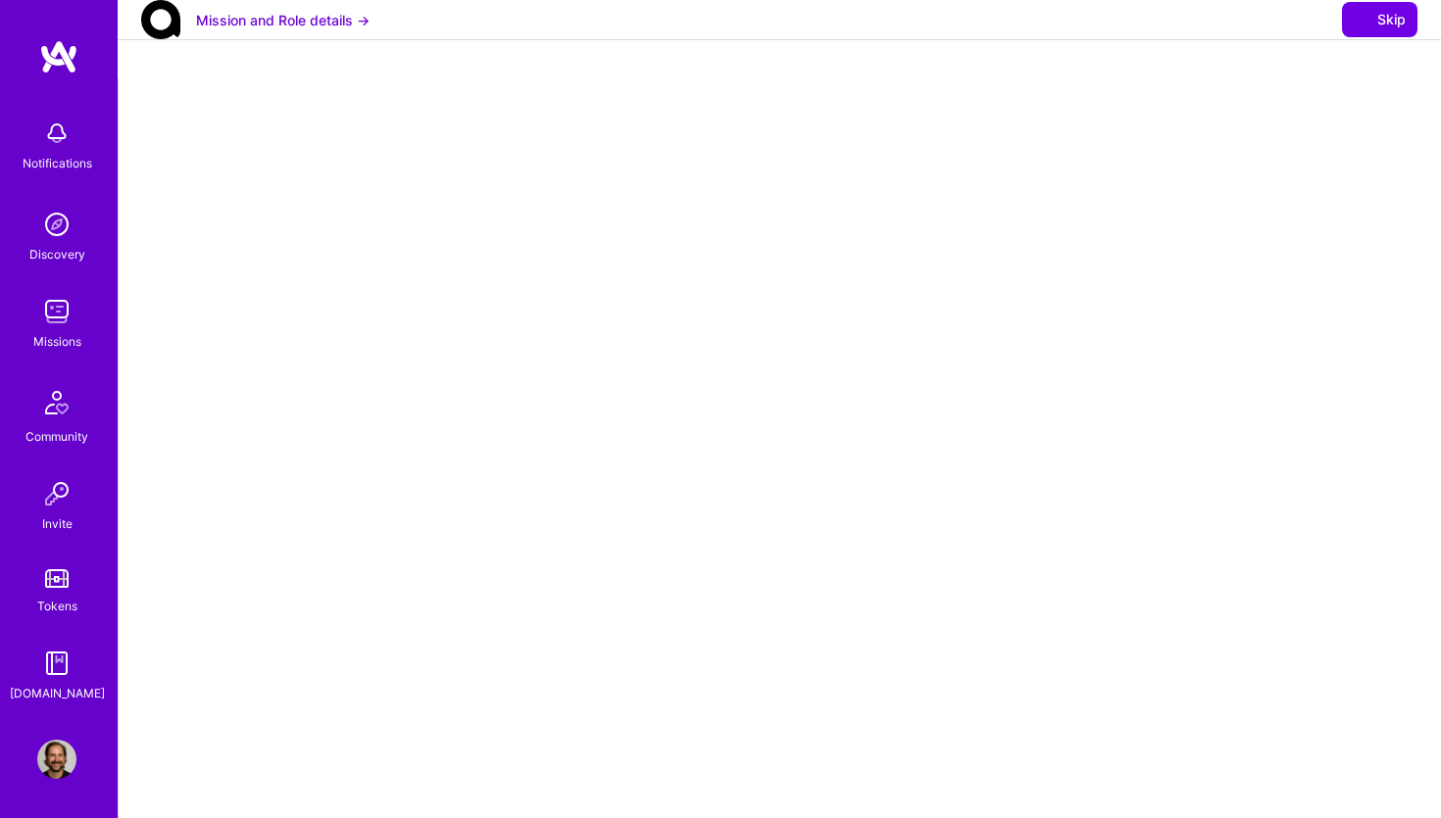
select select "NL"
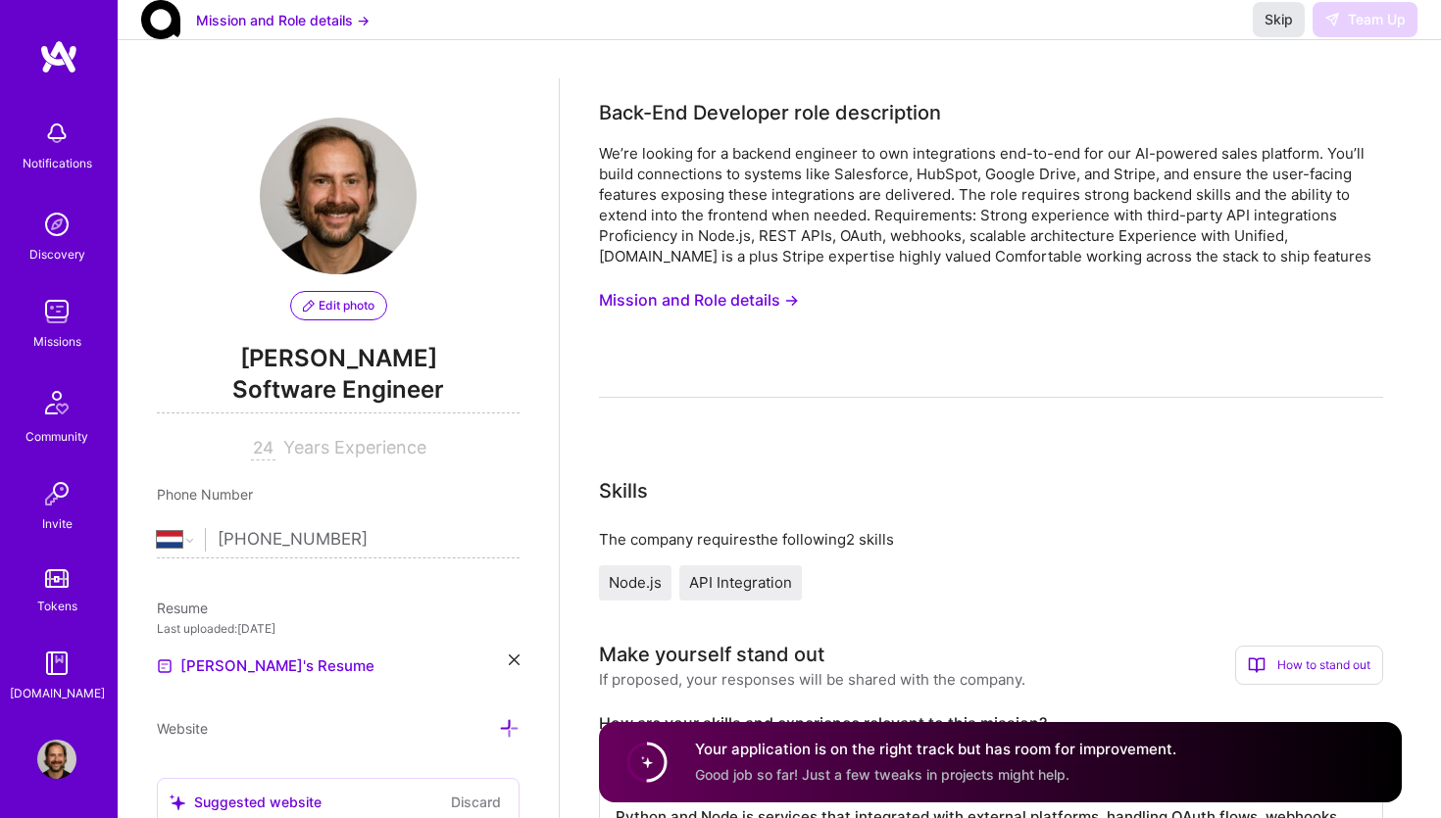
click at [1274, 29] on span "Skip" at bounding box center [1278, 20] width 28 height 20
click at [48, 321] on img at bounding box center [56, 311] width 39 height 39
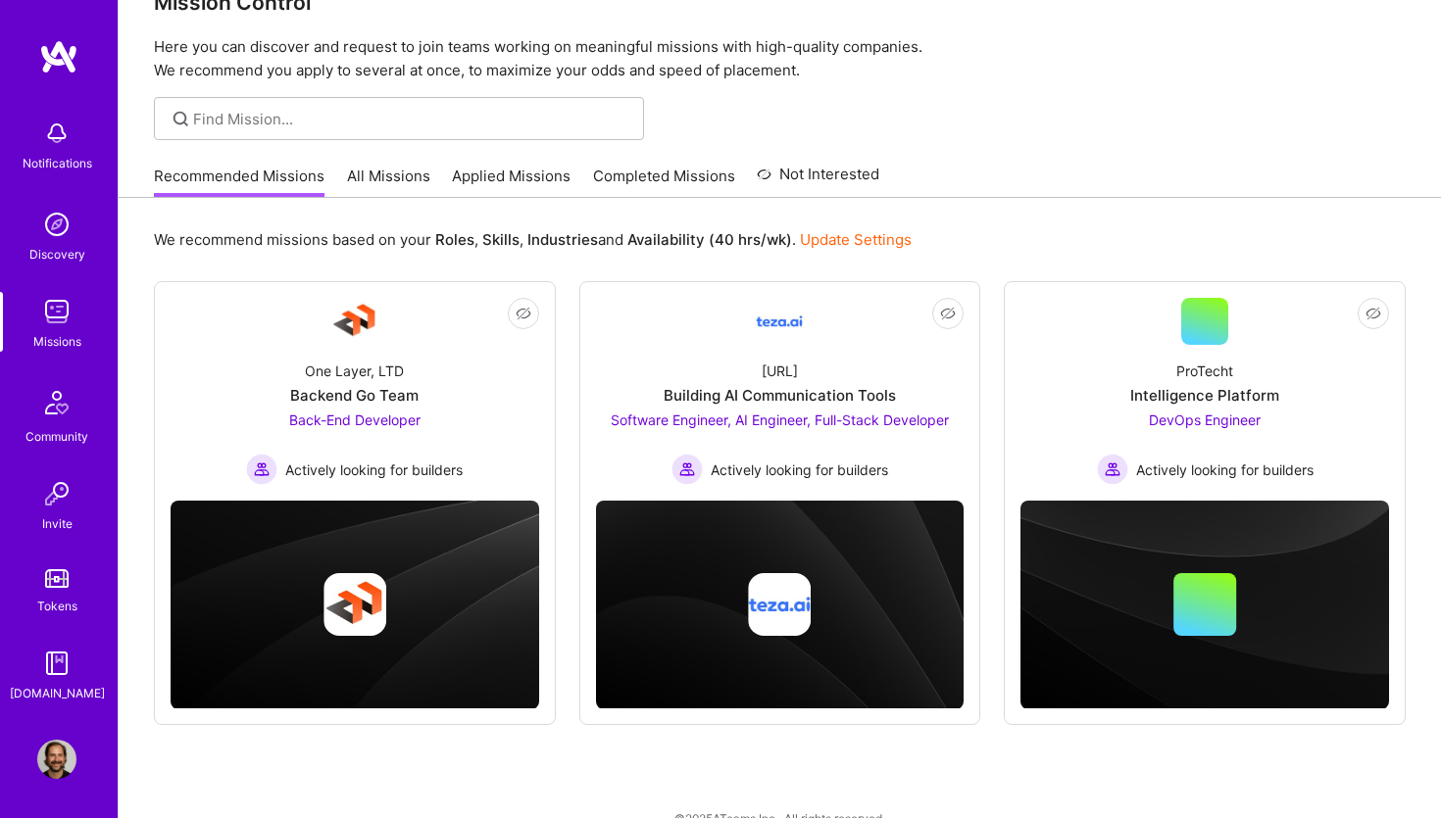
scroll to position [83, 0]
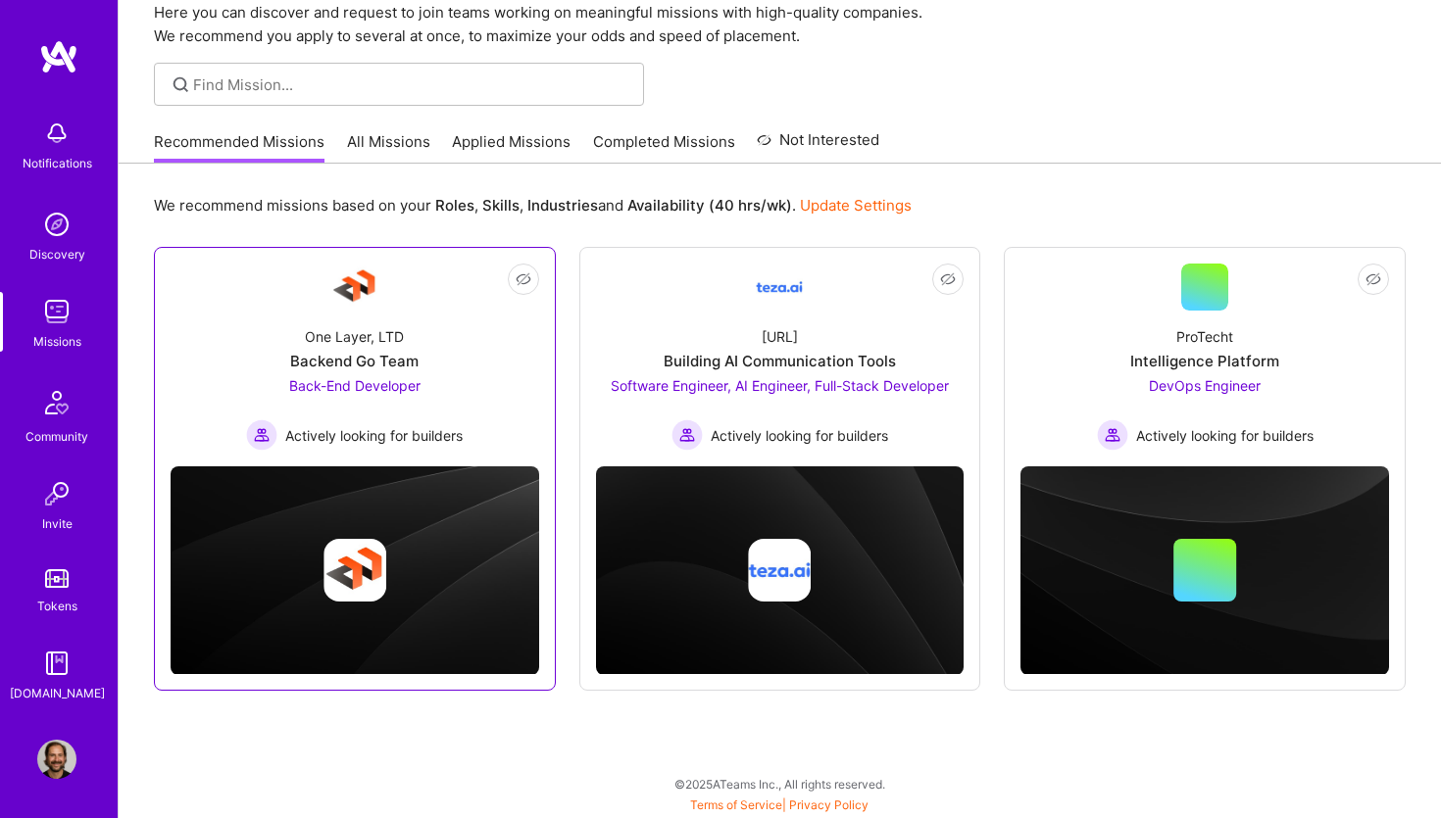
click at [369, 292] on img at bounding box center [354, 287] width 47 height 47
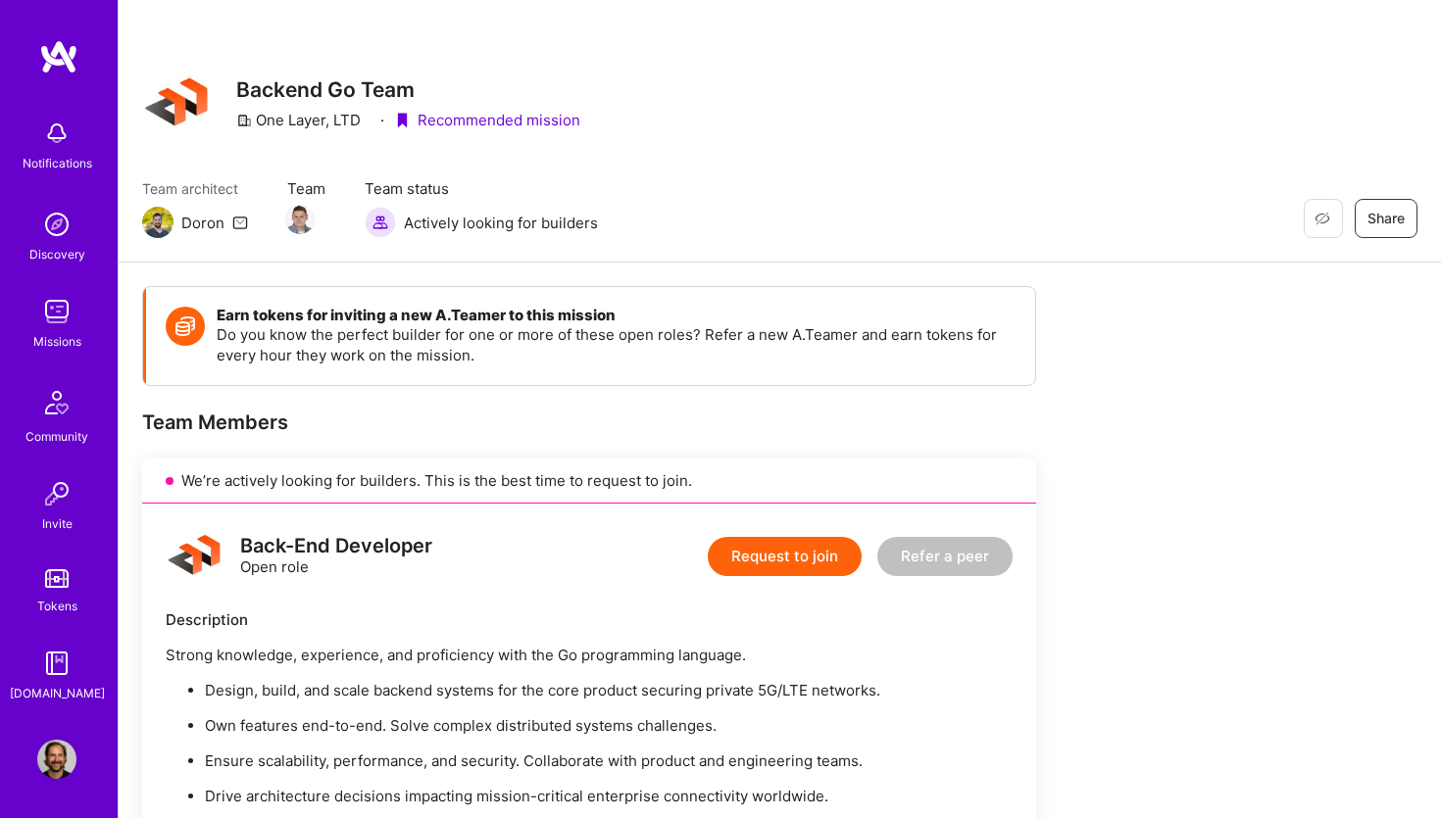
click at [56, 300] on img at bounding box center [56, 311] width 39 height 39
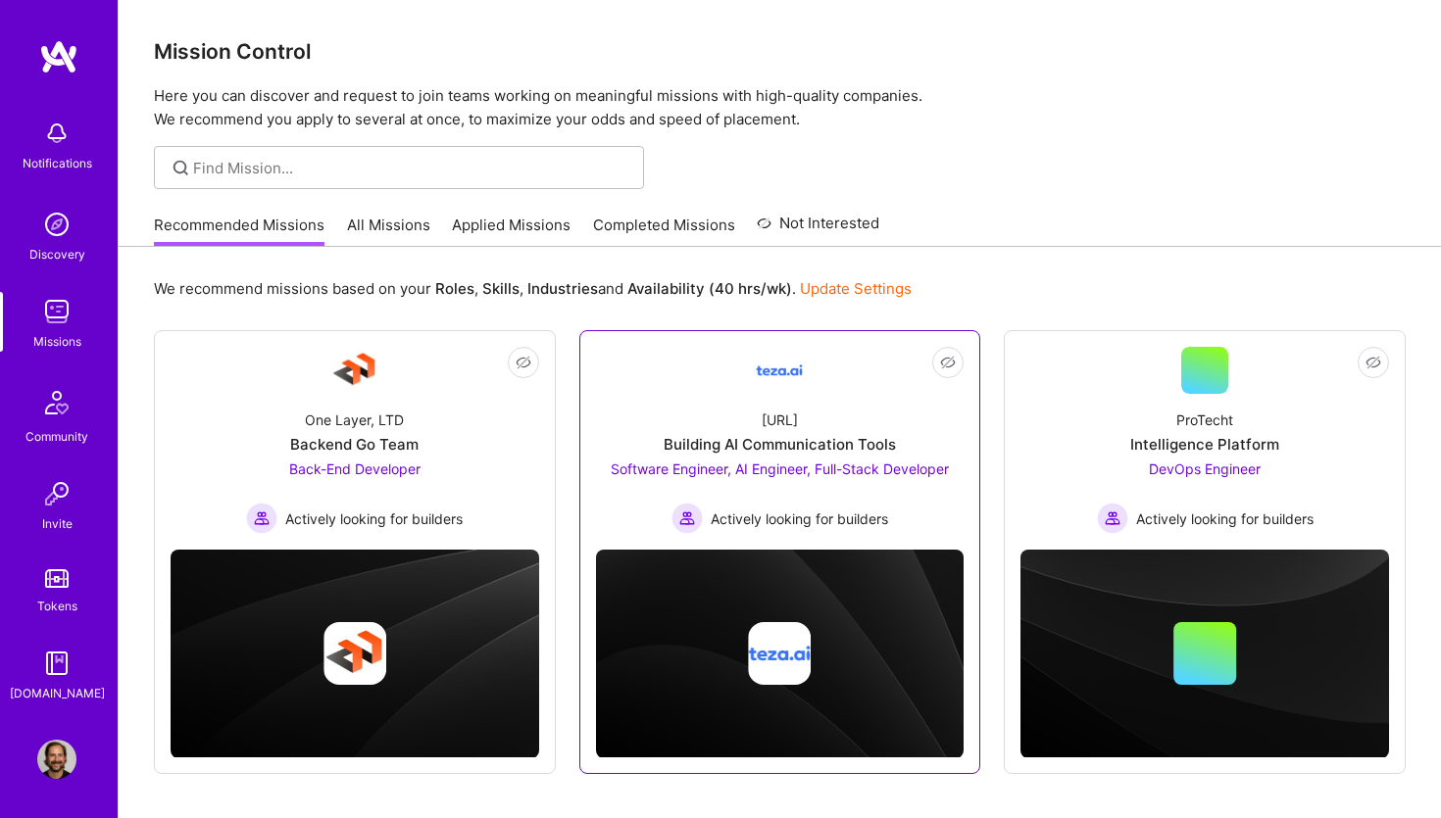
scroll to position [83, 0]
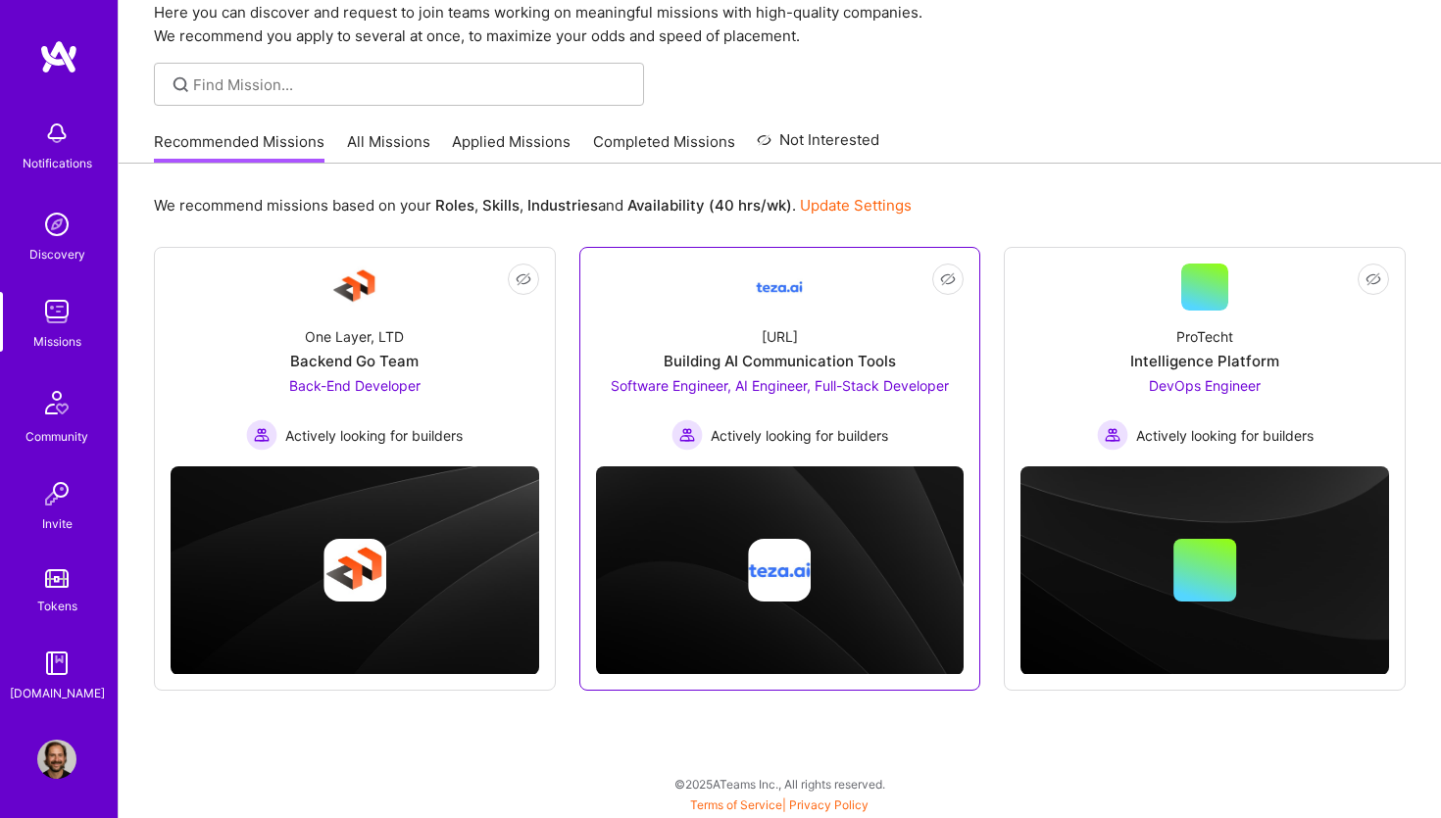
click at [796, 363] on div "Building AI Communication Tools" at bounding box center [780, 361] width 232 height 21
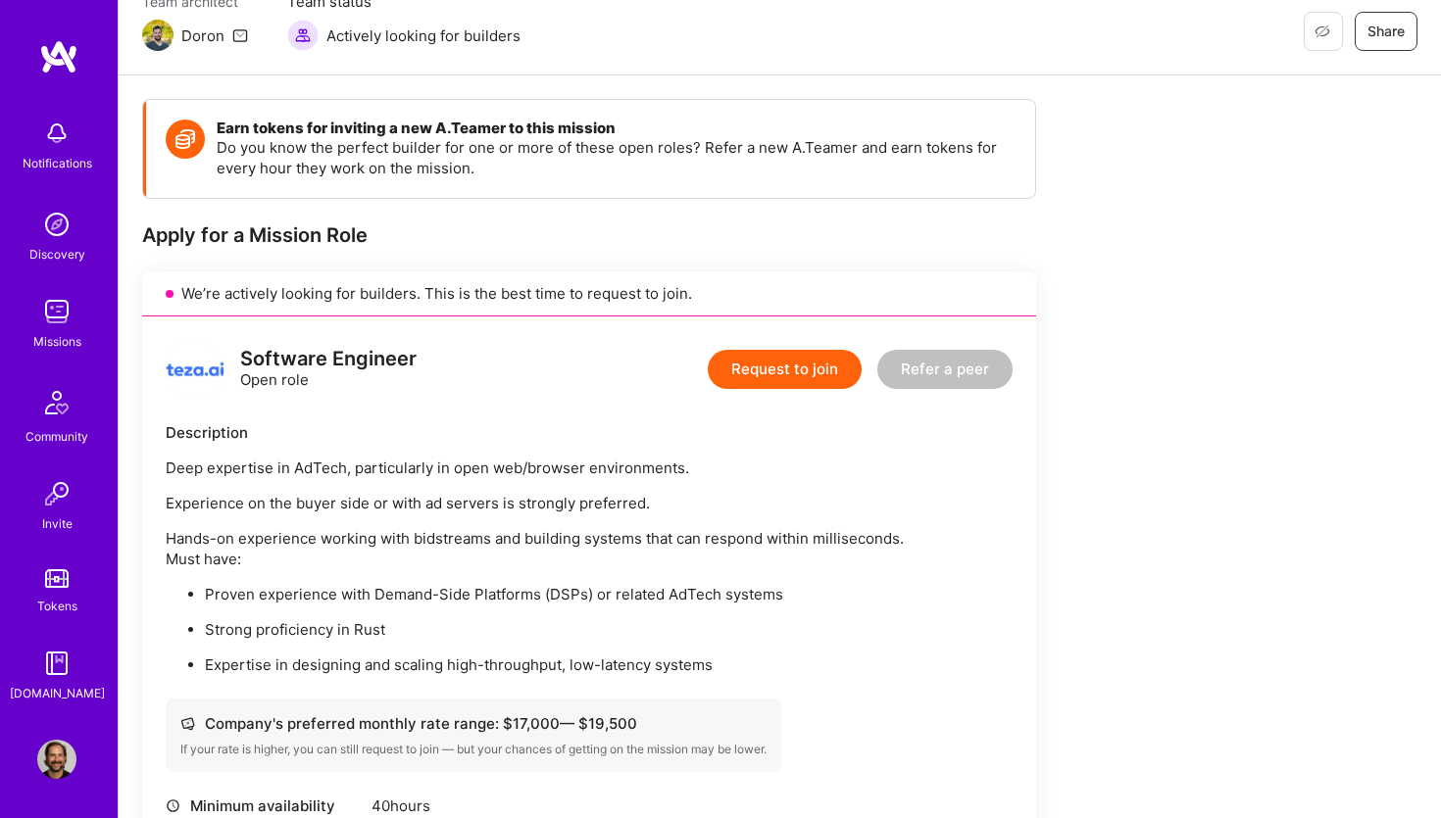
scroll to position [17, 0]
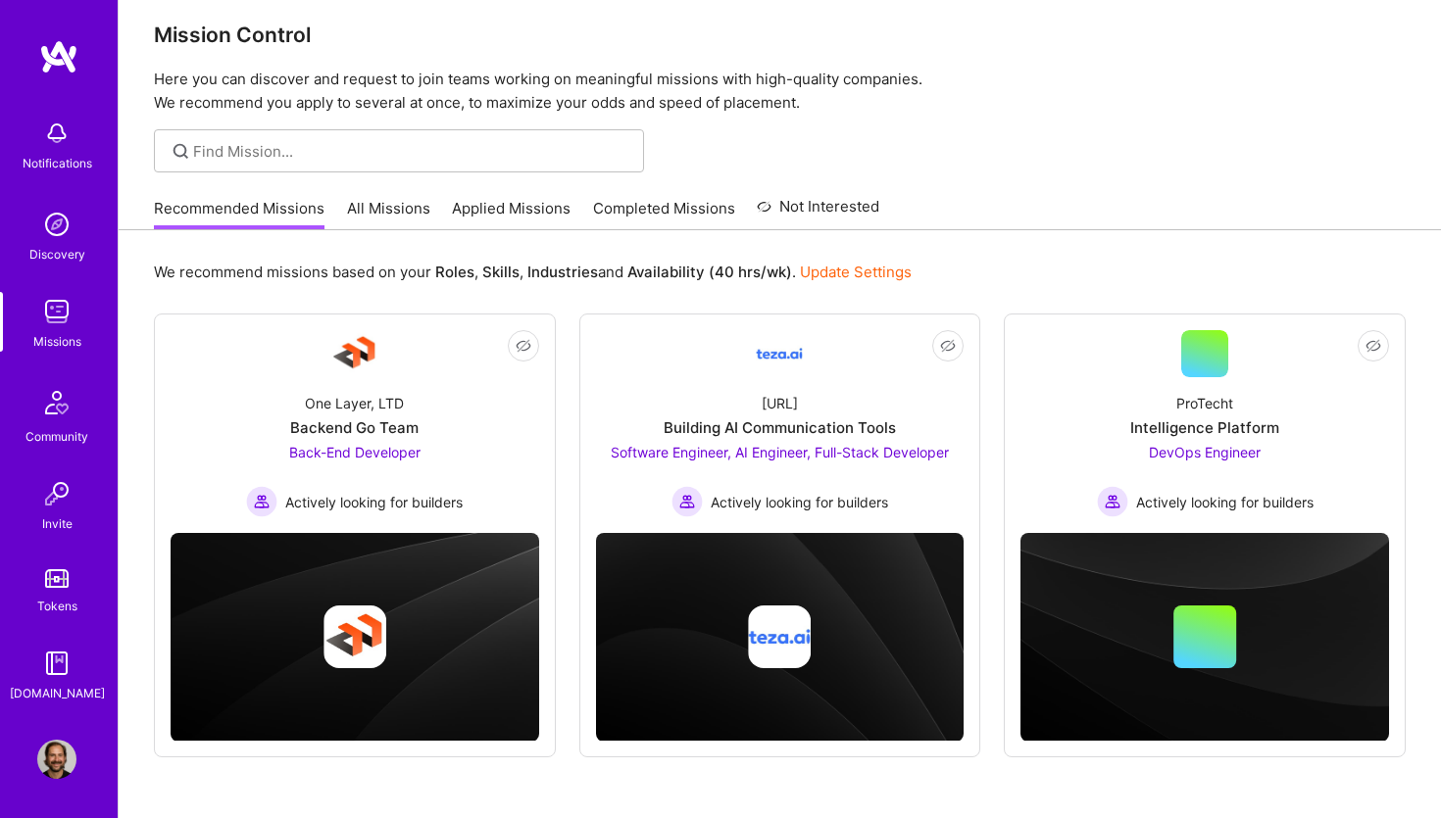
scroll to position [83, 0]
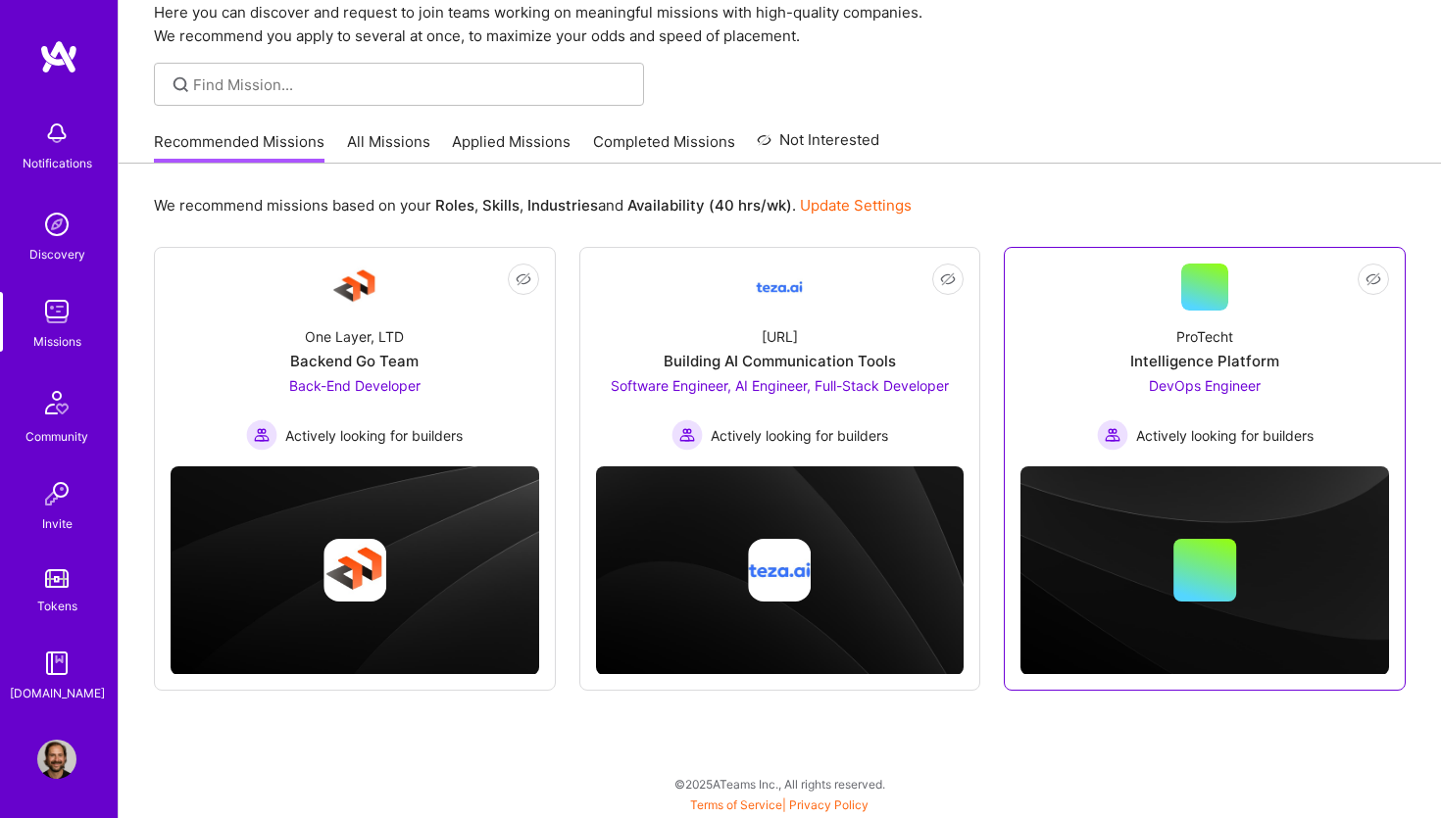
click at [1211, 371] on div "ProTecht Intelligence Platform DevOps Engineer Actively looking for builders" at bounding box center [1204, 381] width 369 height 140
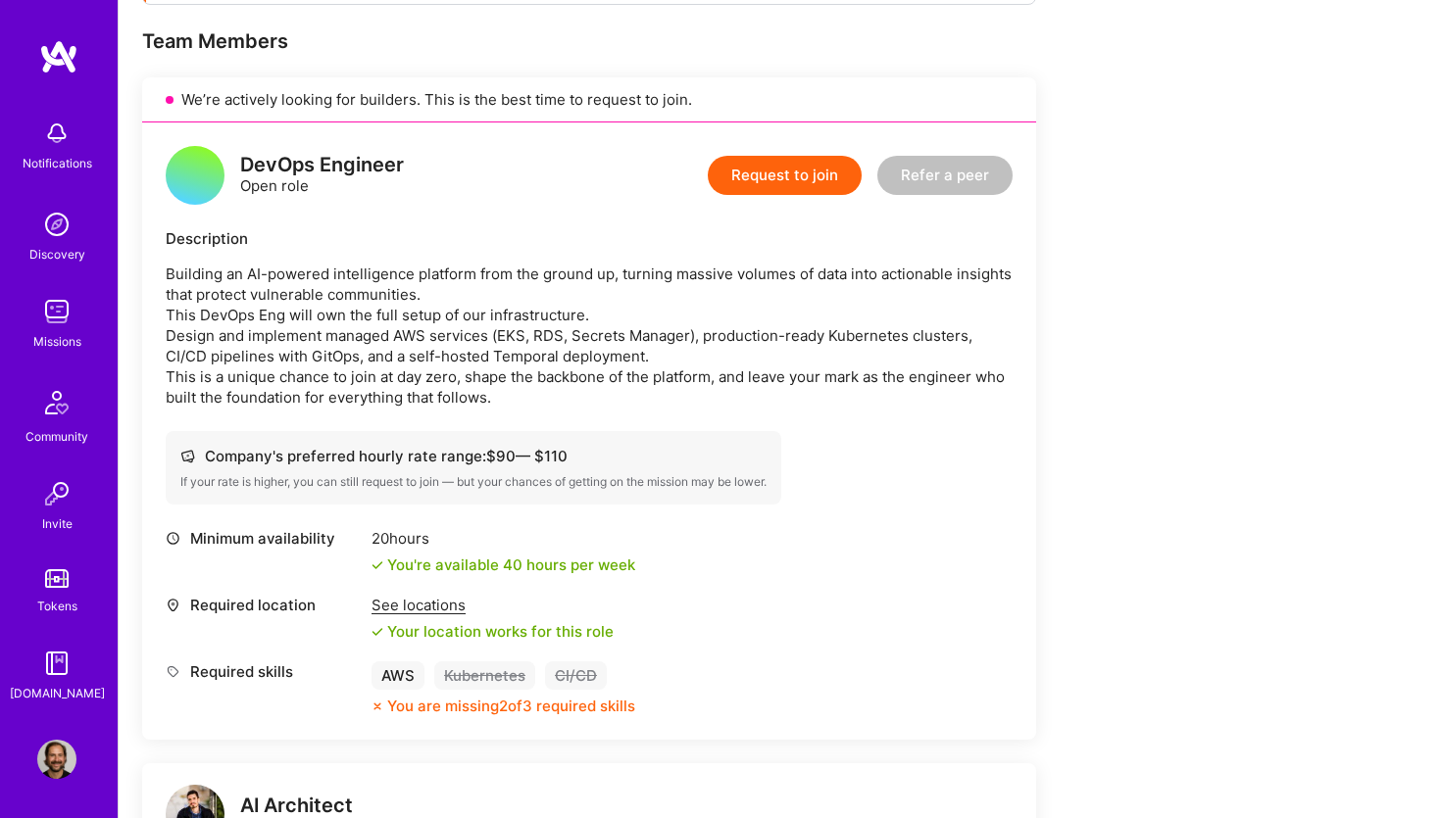
scroll to position [380, 0]
click at [777, 172] on button "Request to join" at bounding box center [785, 176] width 154 height 39
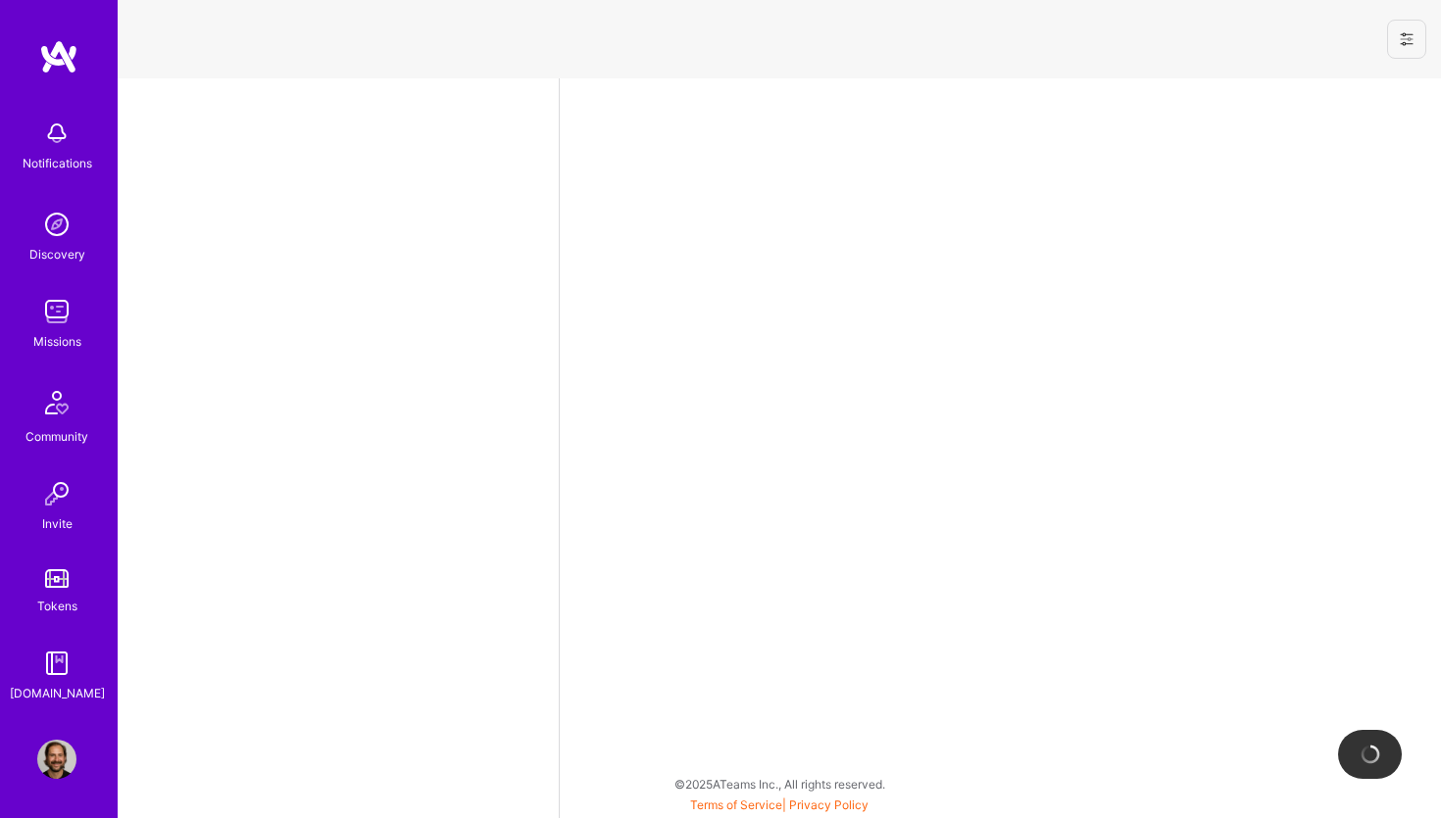
select select "NL"
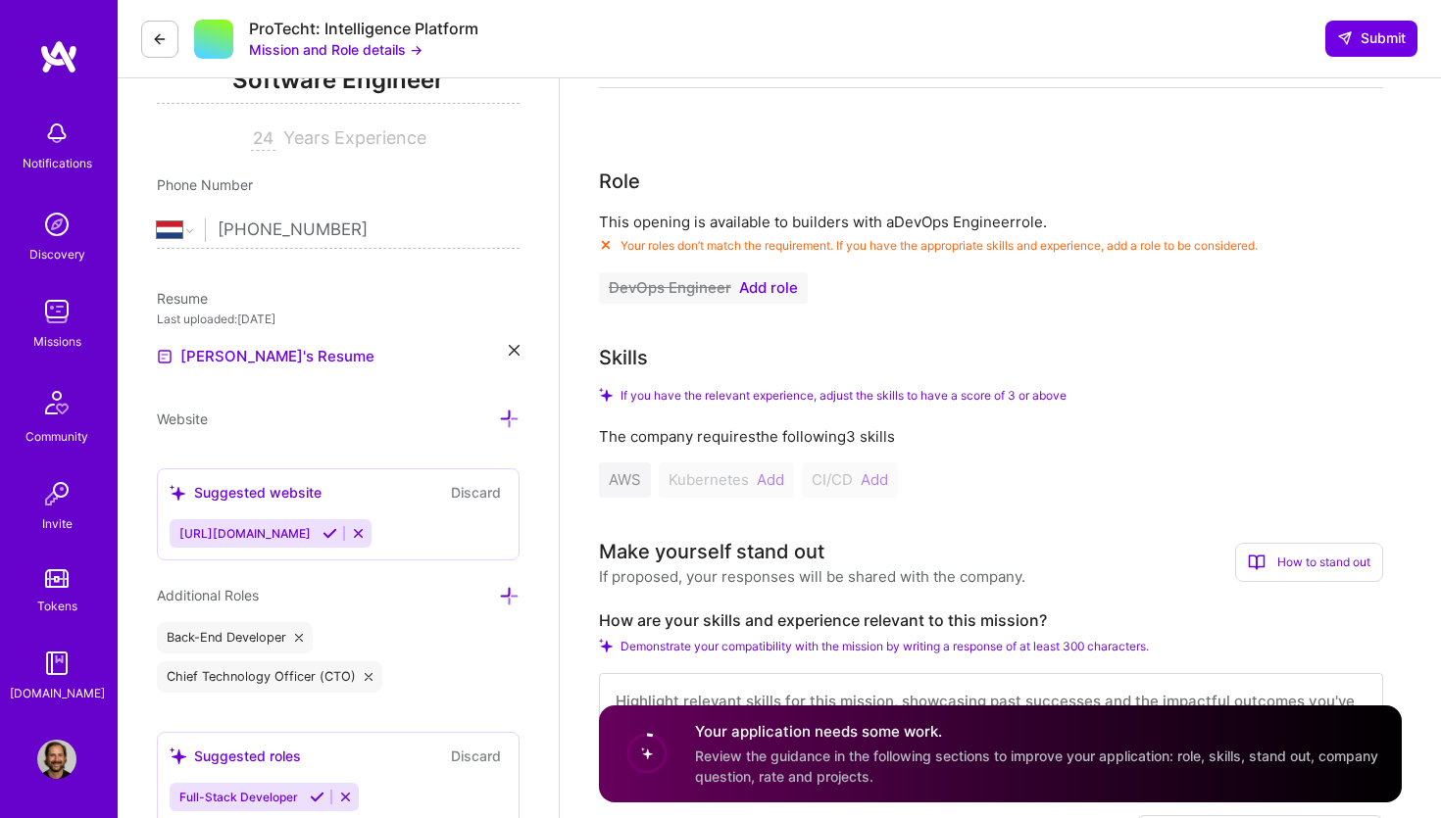
scroll to position [309, 0]
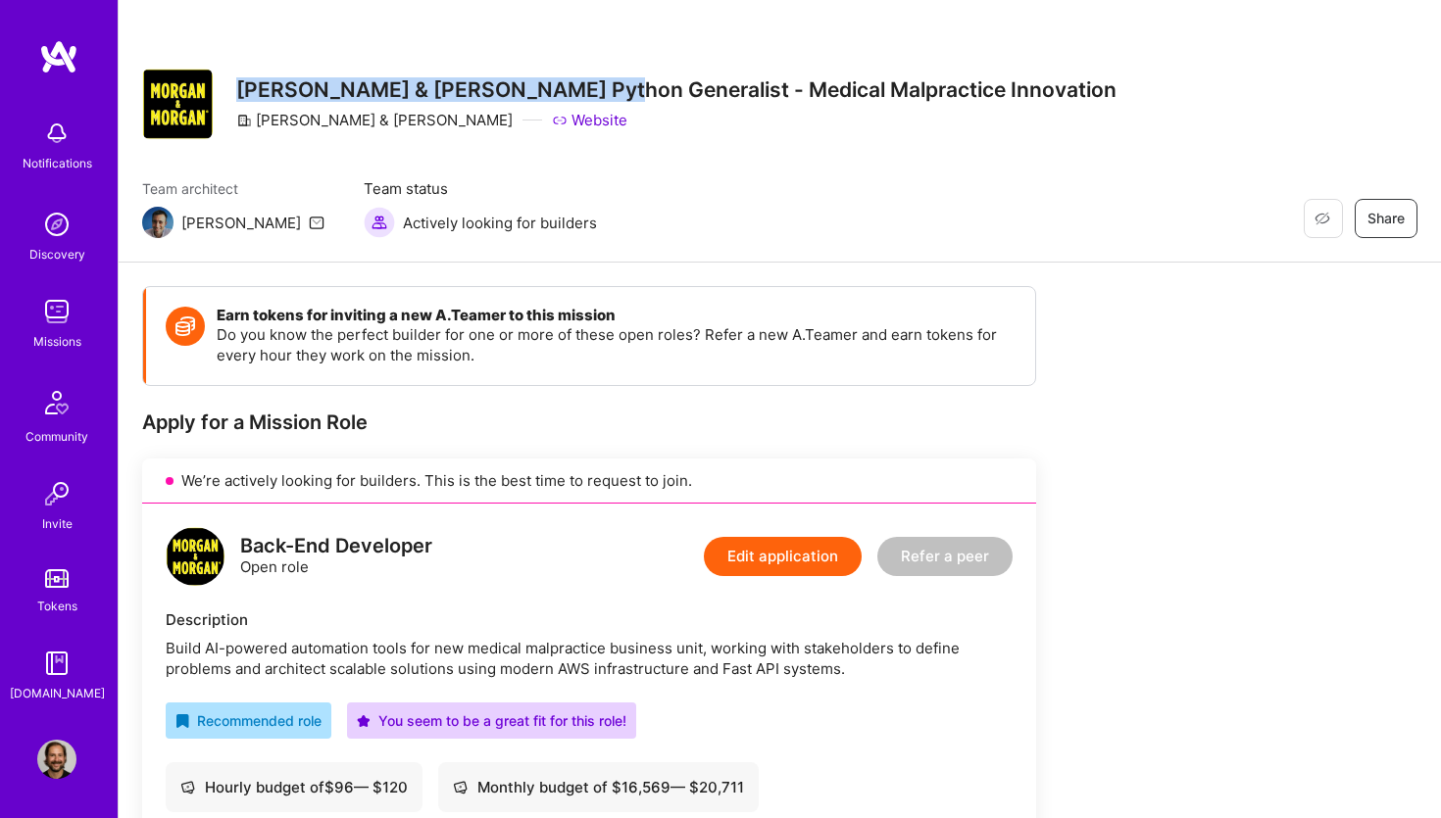
drag, startPoint x: 596, startPoint y: 91, endPoint x: 236, endPoint y: 83, distance: 359.8
click at [236, 83] on div "Restore Not Interested Share Morgan & Morgan Python Generalist - Medical Malpra…" at bounding box center [629, 104] width 974 height 71
copy h3 "Morgan & Morgan Python Generalist"
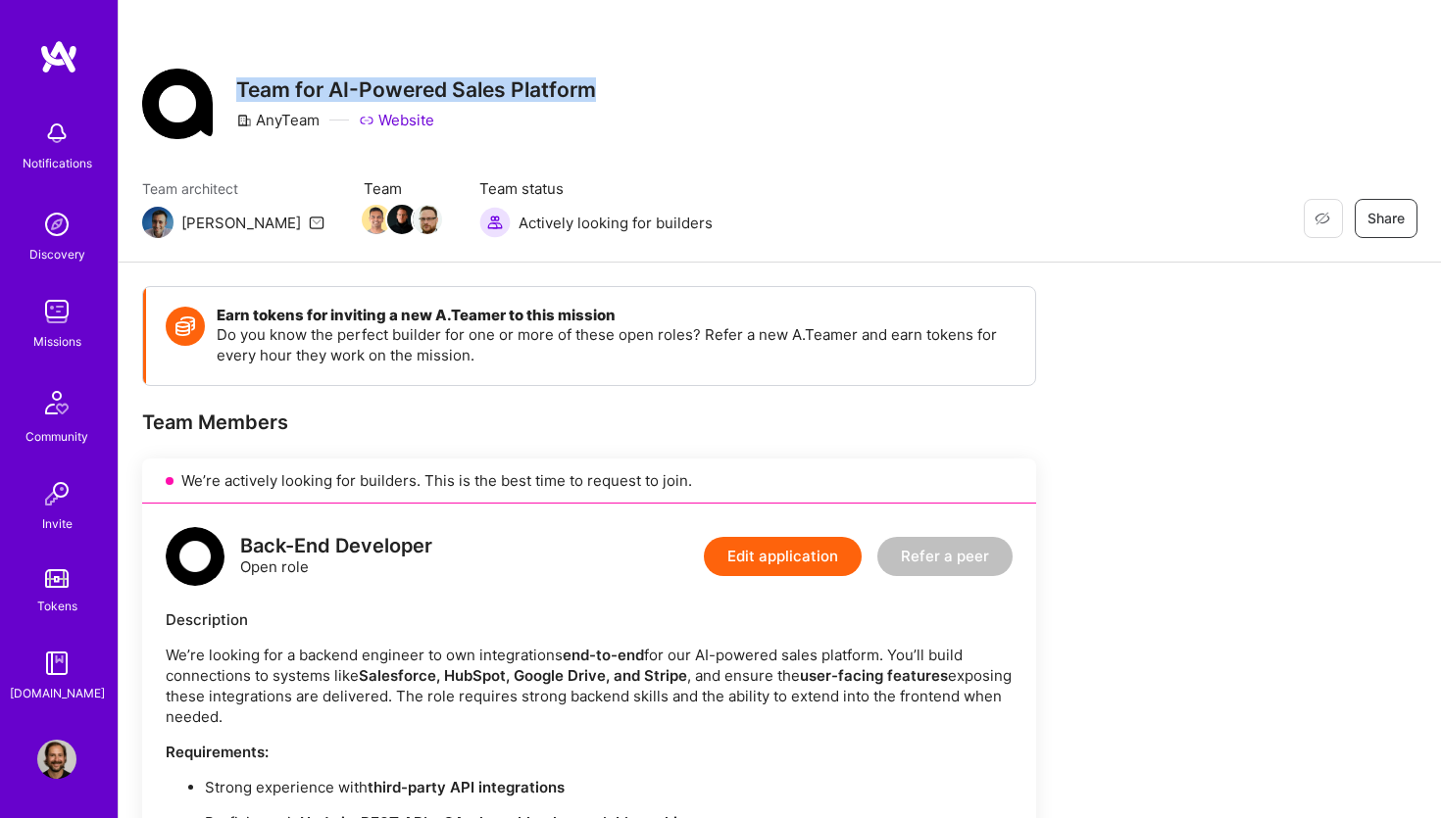
drag, startPoint x: 239, startPoint y: 87, endPoint x: 626, endPoint y: 87, distance: 387.2
click at [626, 87] on div "Restore Not Interested Share Team for AI-Powered Sales Platform AnyTeam Website" at bounding box center [779, 104] width 1275 height 71
copy h3 "Team for AI-Powered Sales Platform"
click at [294, 123] on div "AnyTeam" at bounding box center [277, 120] width 83 height 21
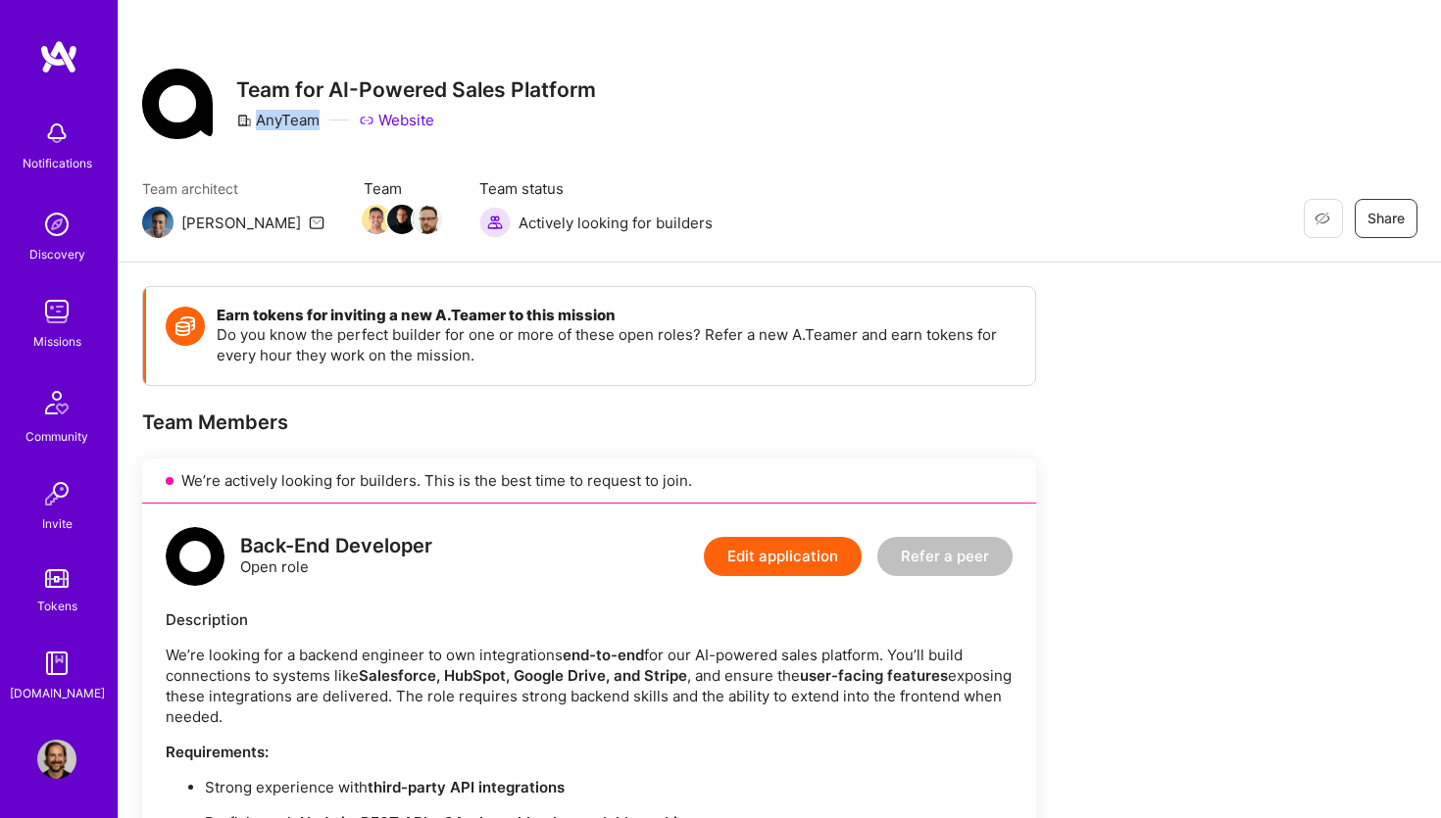
copy div "AnyTeam"
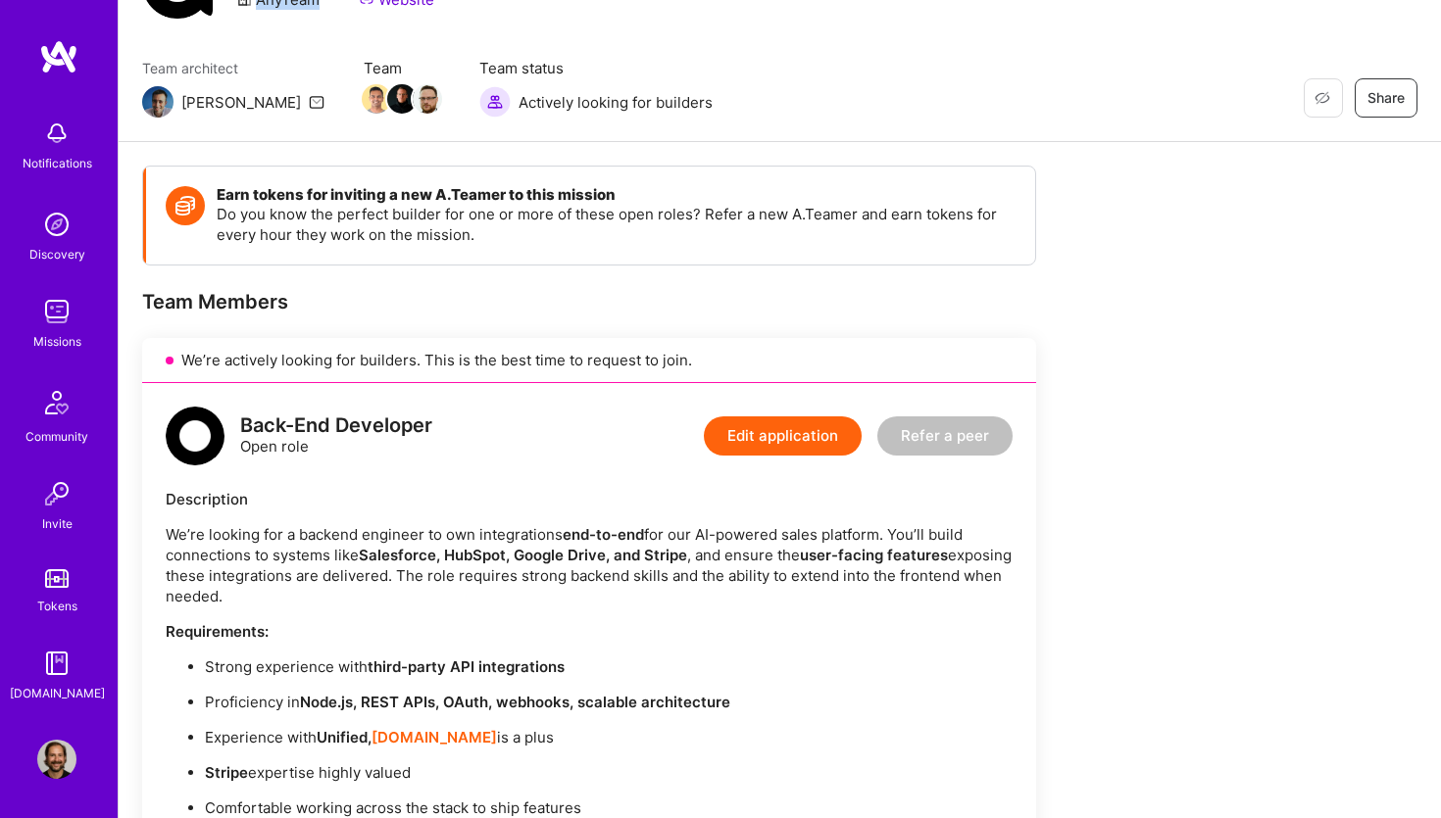
scroll to position [175, 0]
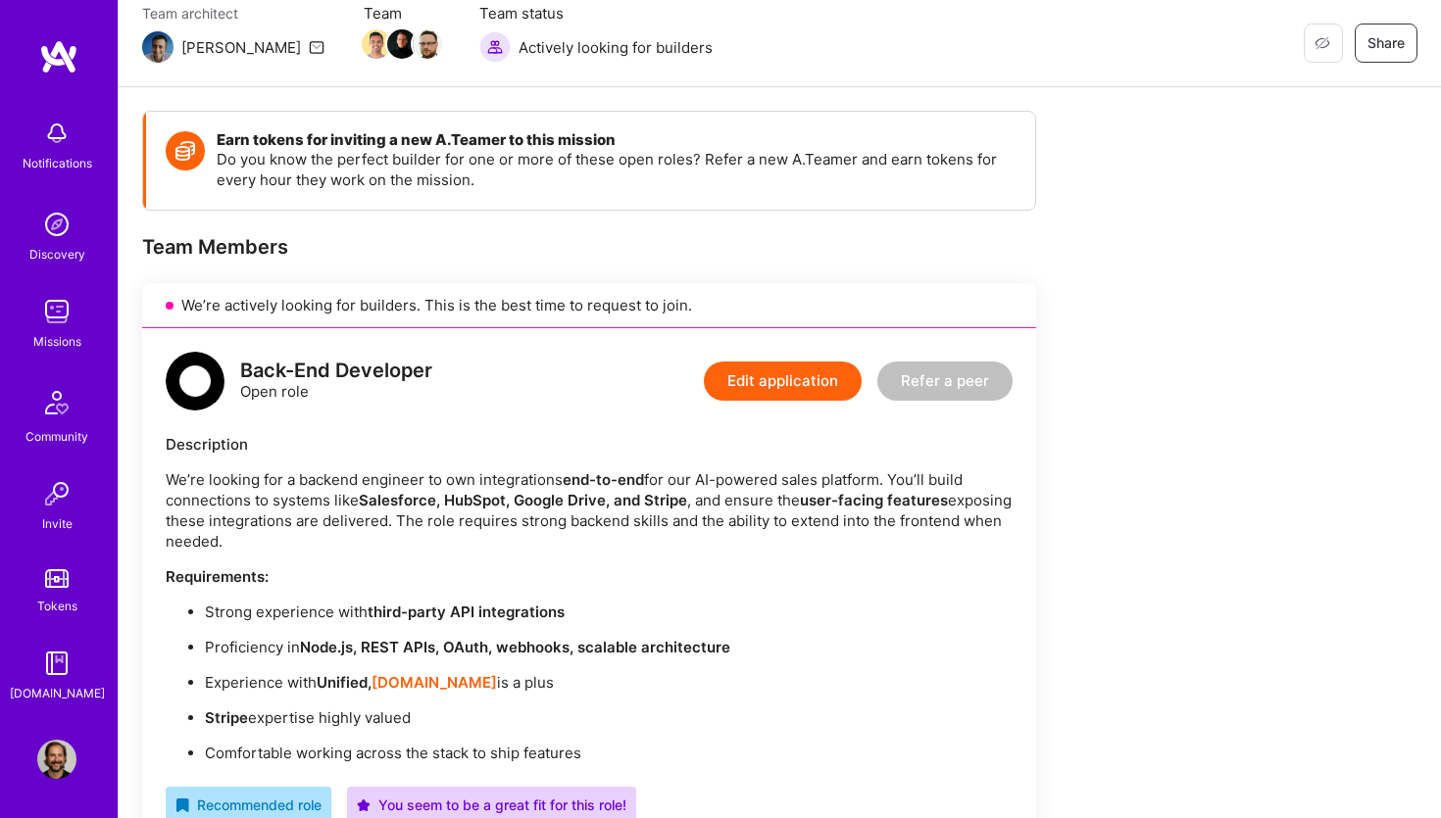
click at [397, 368] on div "Back-End Developer" at bounding box center [336, 371] width 192 height 21
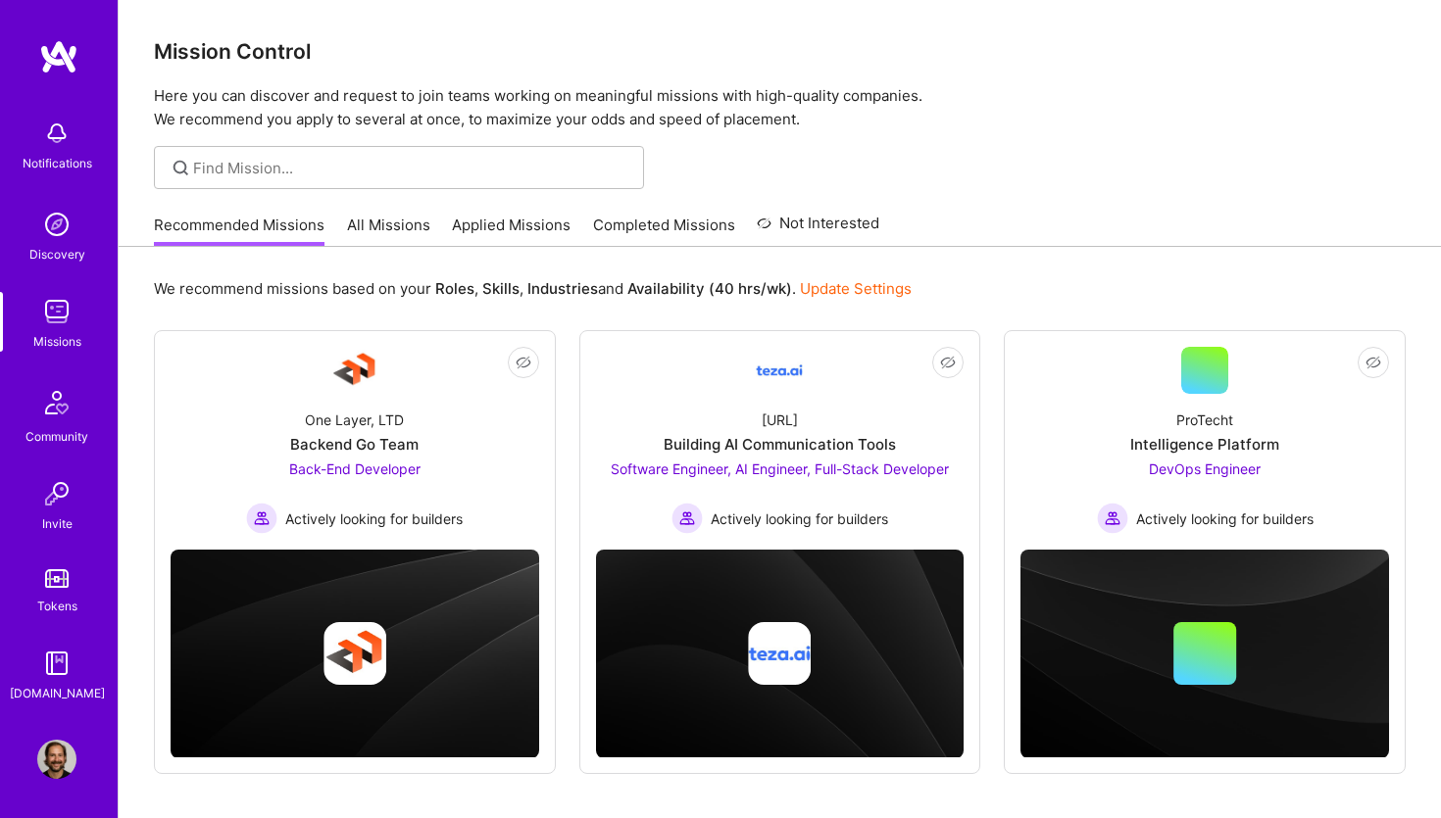
click at [57, 759] on img at bounding box center [56, 759] width 39 height 39
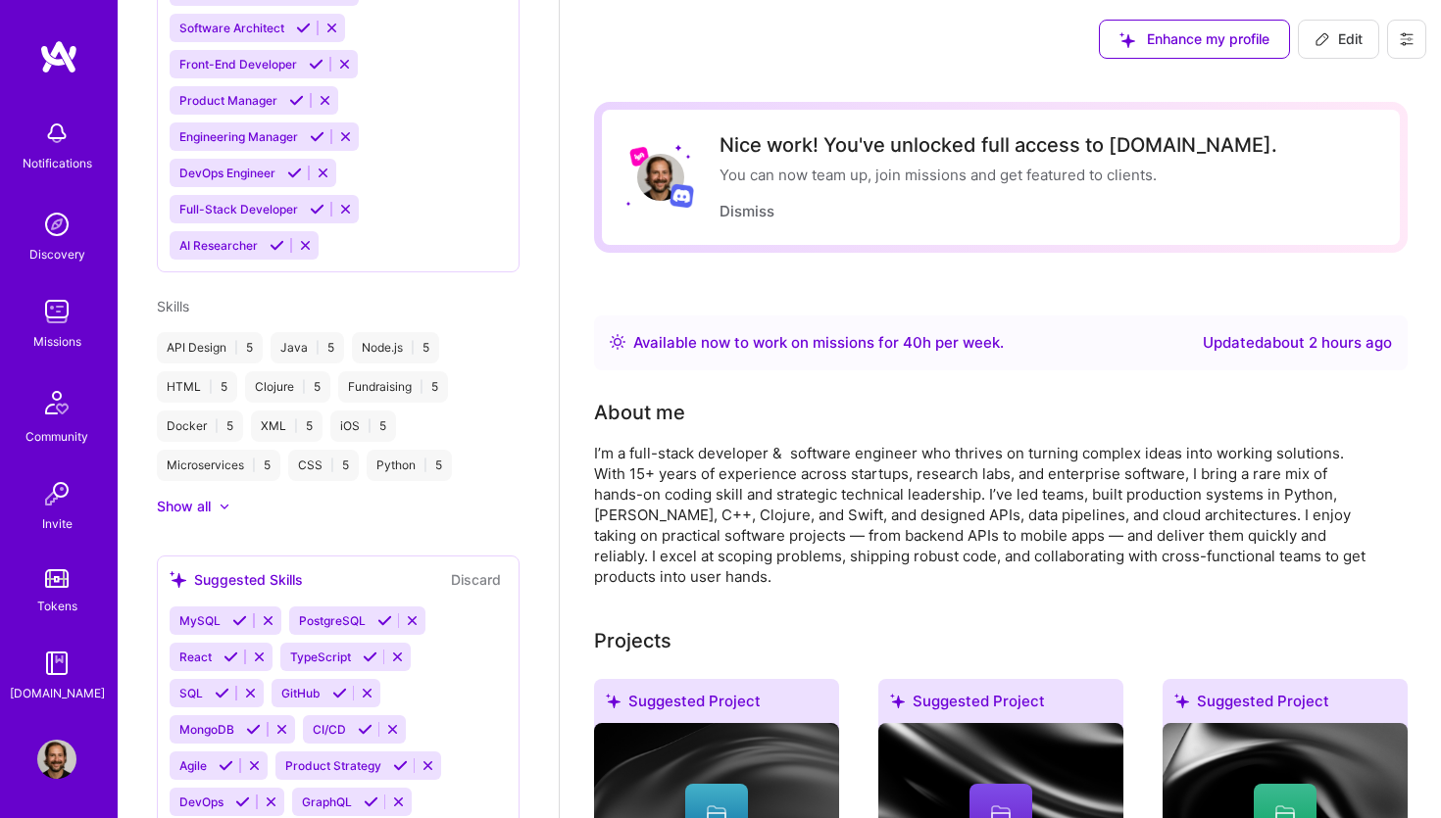
scroll to position [1558, 0]
